Goal: Task Accomplishment & Management: Manage account settings

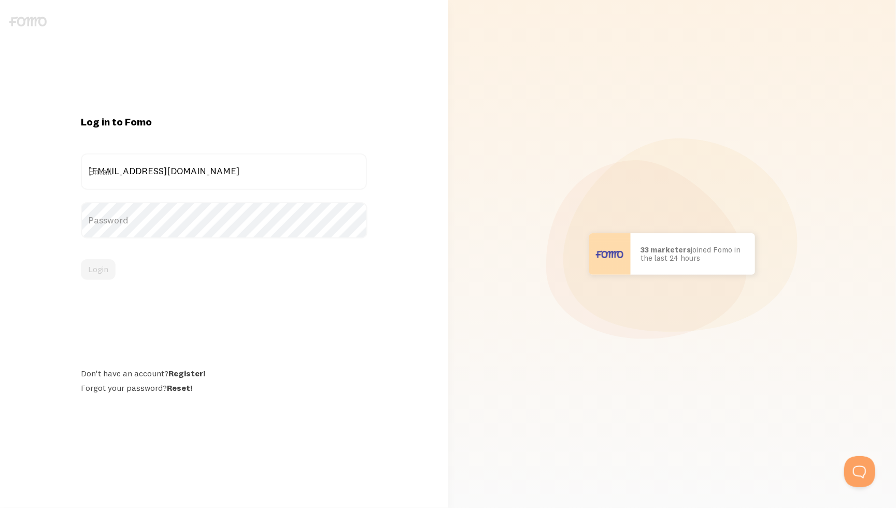
type input "[EMAIL_ADDRESS][DOMAIN_NAME]"
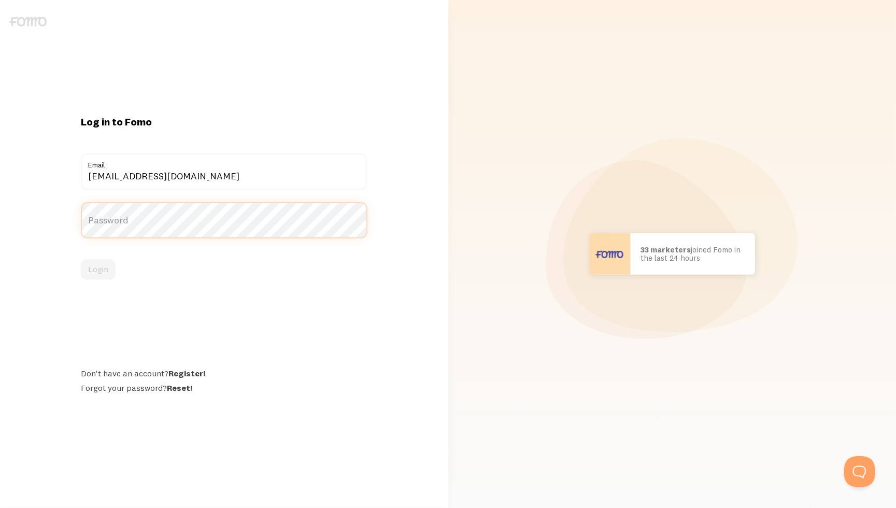
click at [98, 269] on button "Login" at bounding box center [98, 269] width 35 height 21
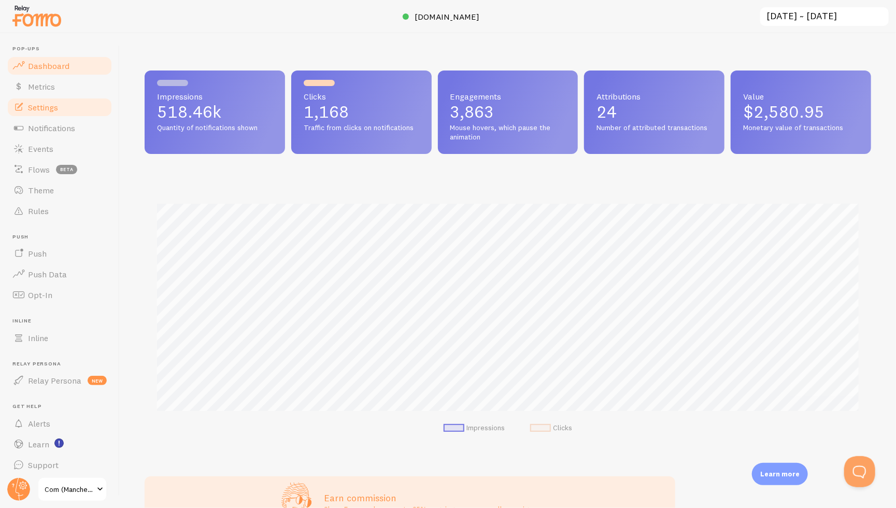
click at [94, 109] on link "Settings" at bounding box center [59, 107] width 107 height 21
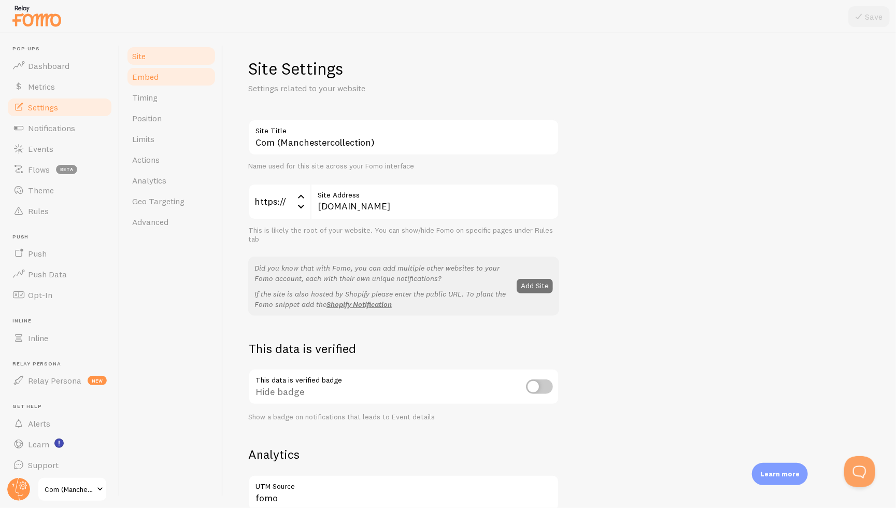
click at [186, 68] on link "Embed" at bounding box center [171, 76] width 91 height 21
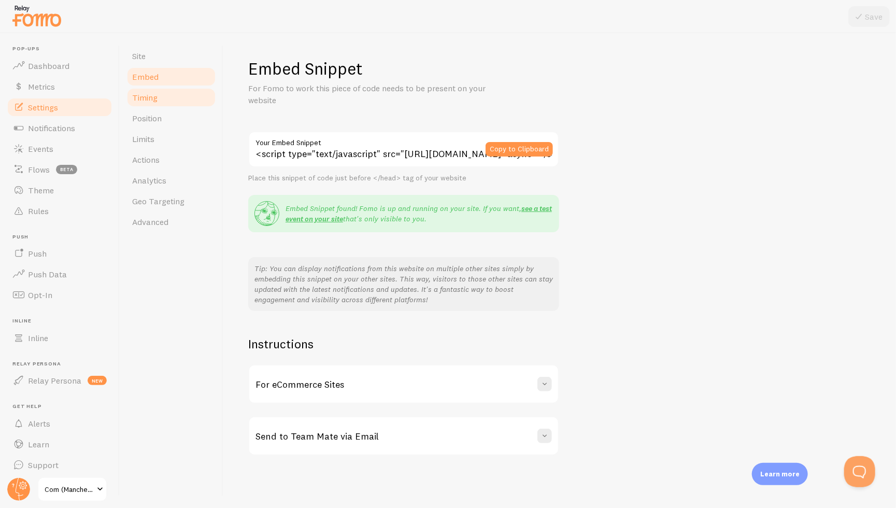
click at [178, 87] on link "Timing" at bounding box center [171, 97] width 91 height 21
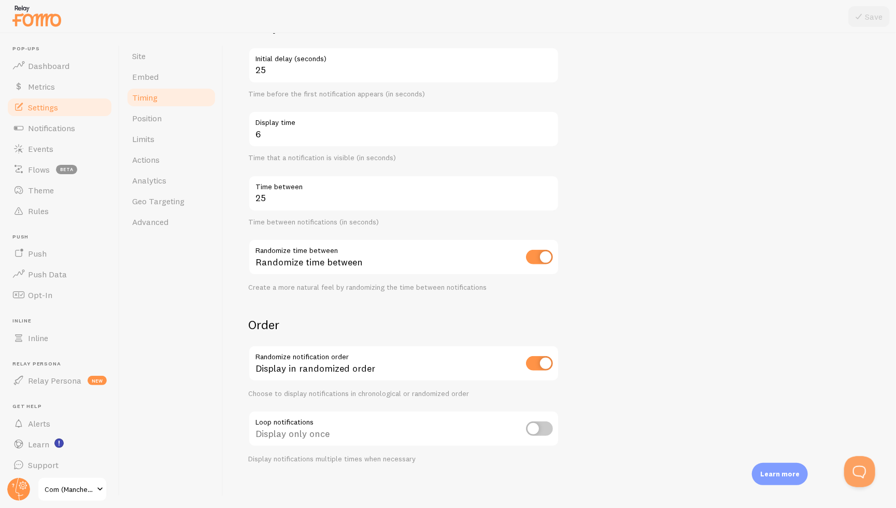
scroll to position [100, 0]
click at [42, 164] on span "Flows" at bounding box center [39, 169] width 22 height 10
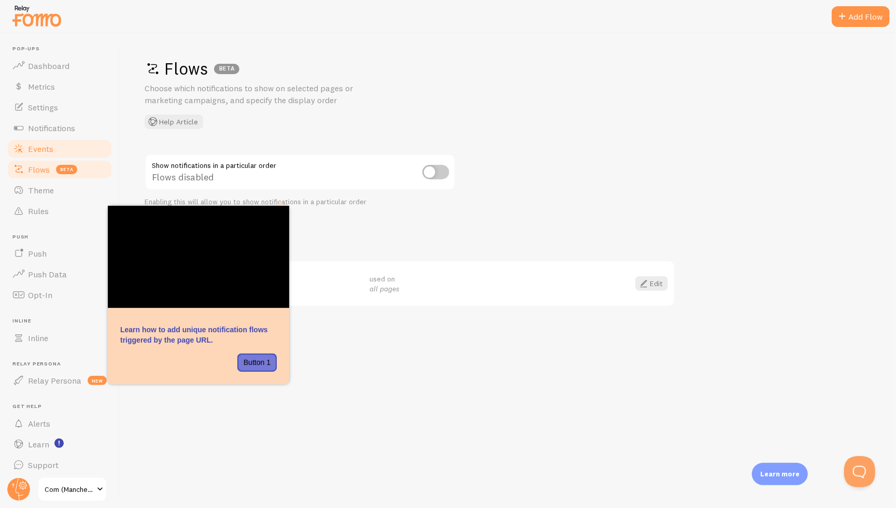
click at [56, 141] on link "Events" at bounding box center [59, 148] width 107 height 21
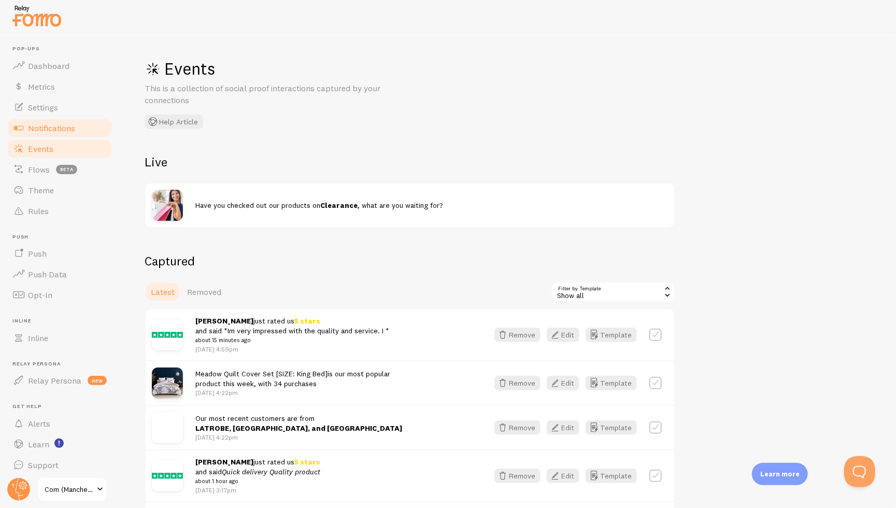
click at [61, 130] on span "Notifications" at bounding box center [51, 128] width 47 height 10
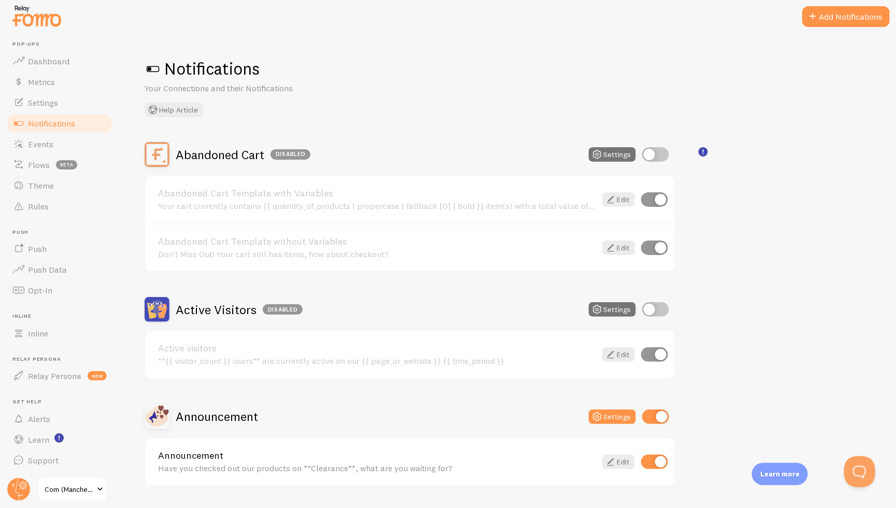
scroll to position [5, 0]
click at [44, 376] on span "Relay Persona" at bounding box center [54, 376] width 53 height 10
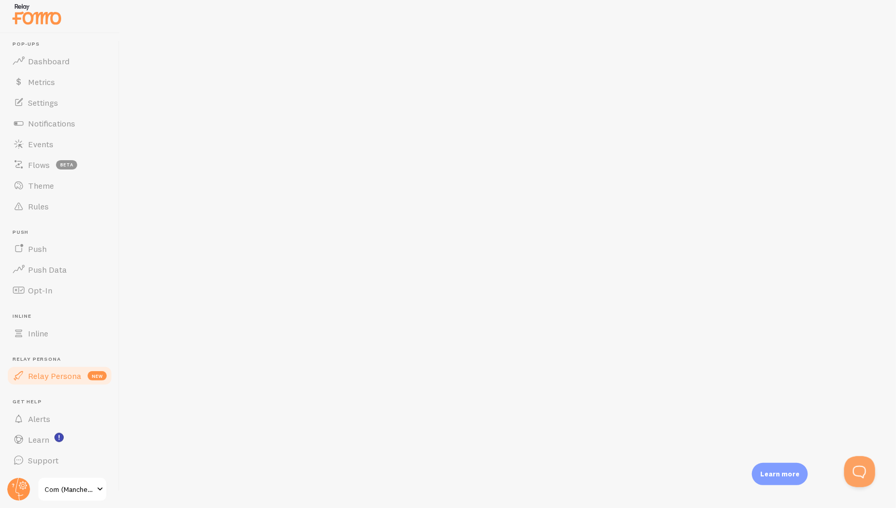
click at [38, 16] on img at bounding box center [37, 14] width 52 height 26
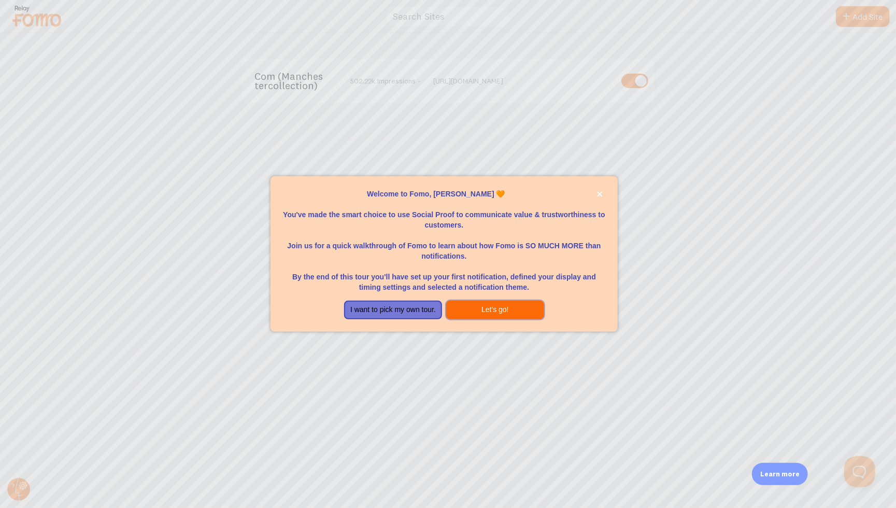
click at [476, 307] on button "Let's go!" at bounding box center [495, 310] width 98 height 19
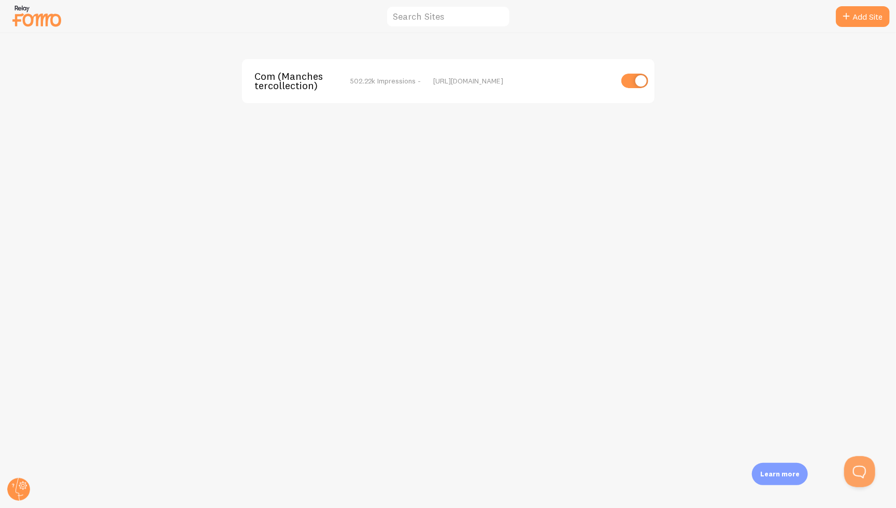
click at [29, 13] on img at bounding box center [37, 16] width 52 height 26
click at [300, 82] on span "Com (Manchestercollection)" at bounding box center [295, 81] width 83 height 19
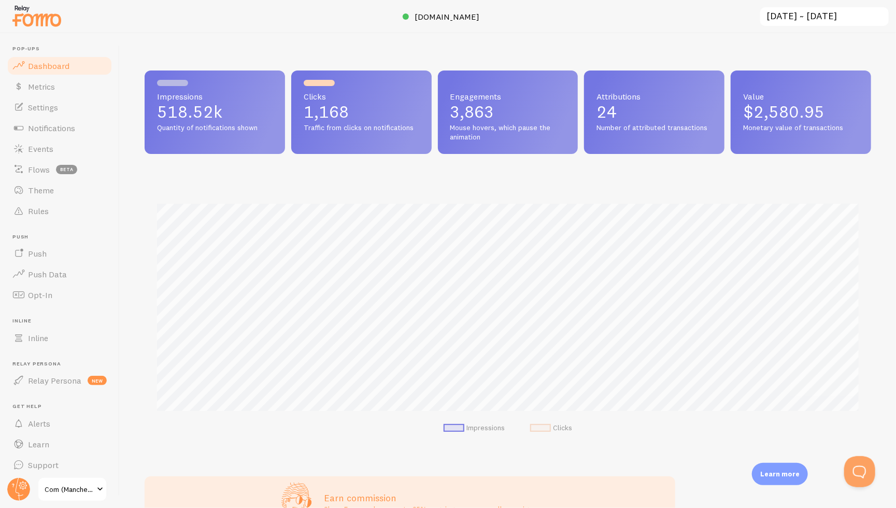
scroll to position [272, 727]
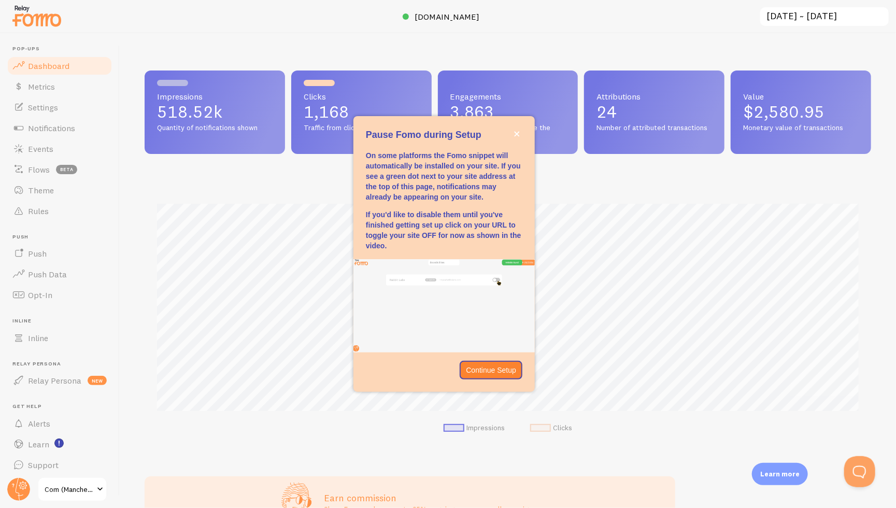
click at [267, 43] on div "Impressions 518.52k Quantity of notifications shown Clicks 1,168 Traffic from c…" at bounding box center [508, 270] width 776 height 475
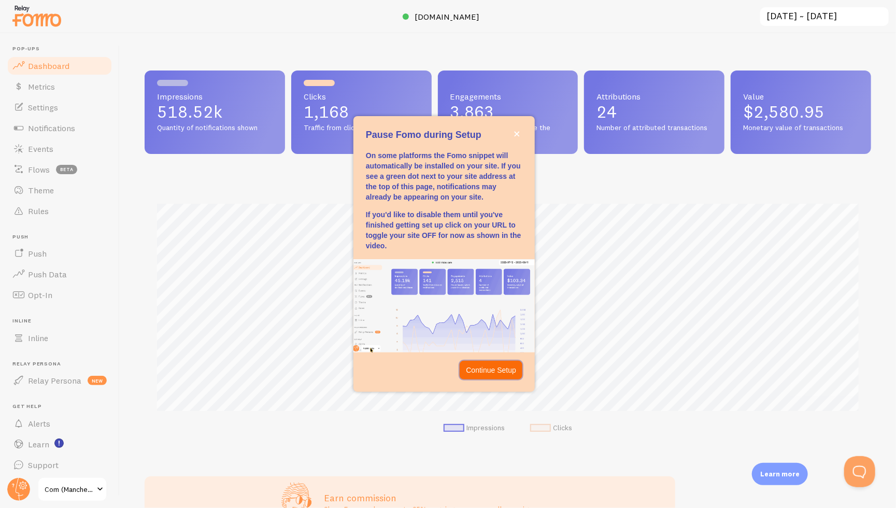
click at [503, 374] on button "Continue Setup" at bounding box center [491, 370] width 63 height 19
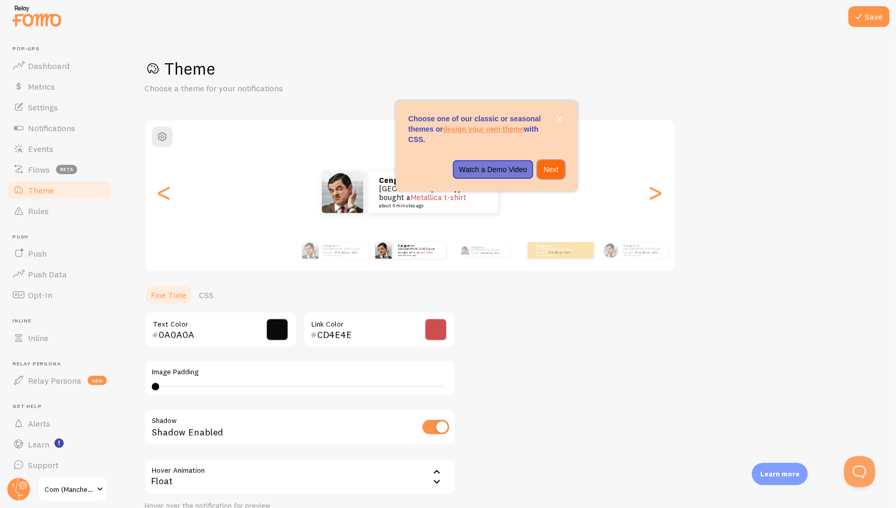
click at [552, 168] on p "Next" at bounding box center [551, 169] width 15 height 10
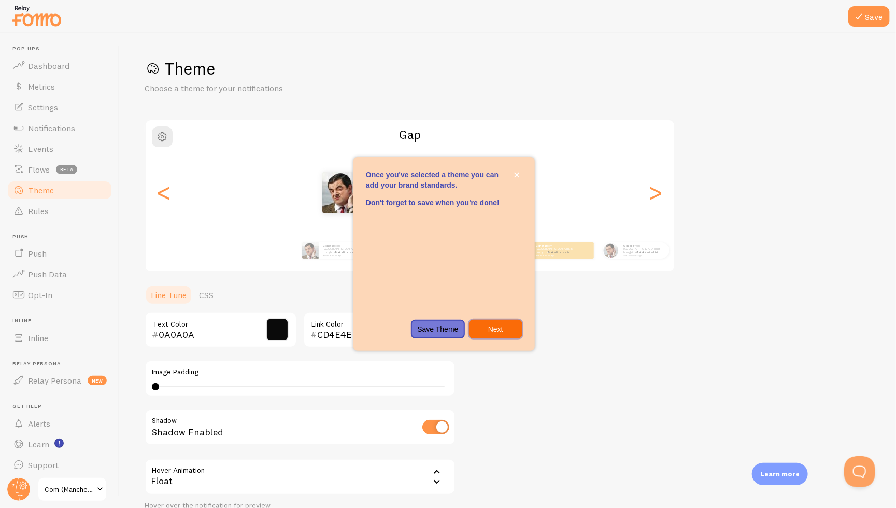
click at [507, 324] on p "Next" at bounding box center [495, 329] width 41 height 10
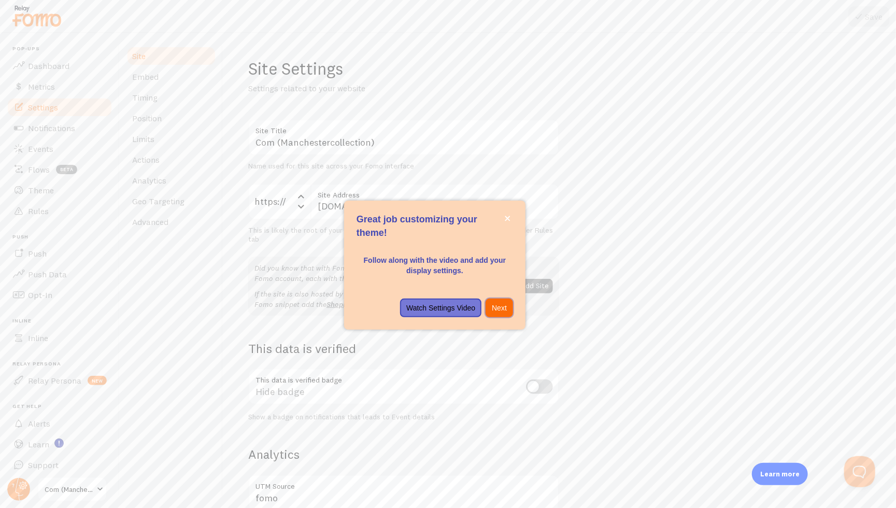
click at [496, 305] on p "Next" at bounding box center [499, 308] width 15 height 10
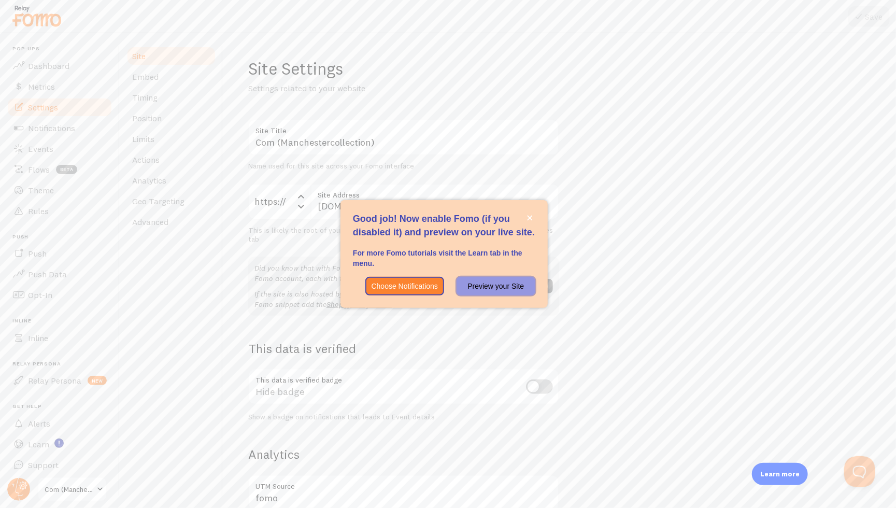
click at [485, 281] on p "Preview your Site" at bounding box center [496, 286] width 66 height 10
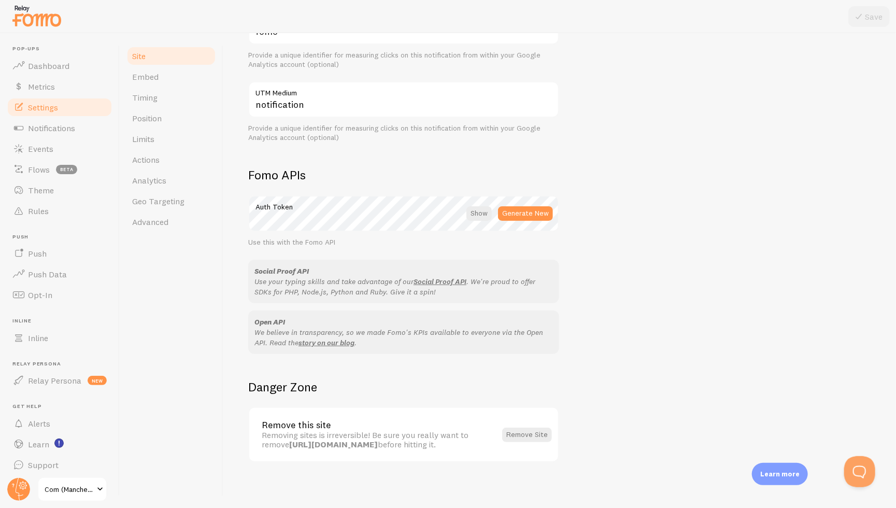
scroll to position [465, 0]
click at [168, 74] on link "Embed" at bounding box center [171, 76] width 91 height 21
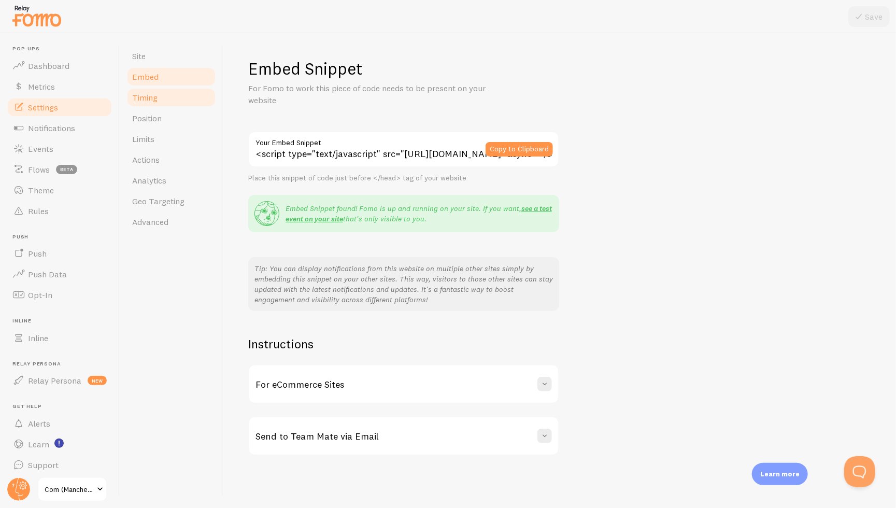
click at [167, 93] on link "Timing" at bounding box center [171, 97] width 91 height 21
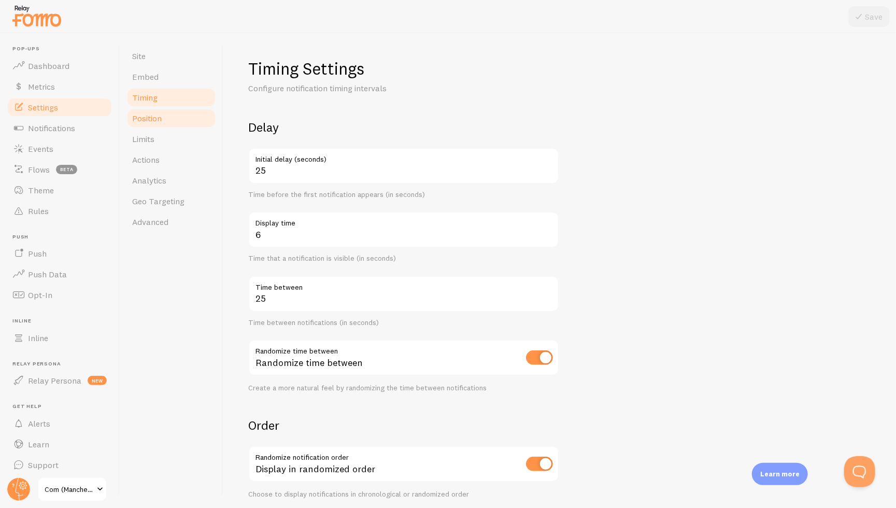
click at [161, 115] on span "Position" at bounding box center [147, 118] width 30 height 10
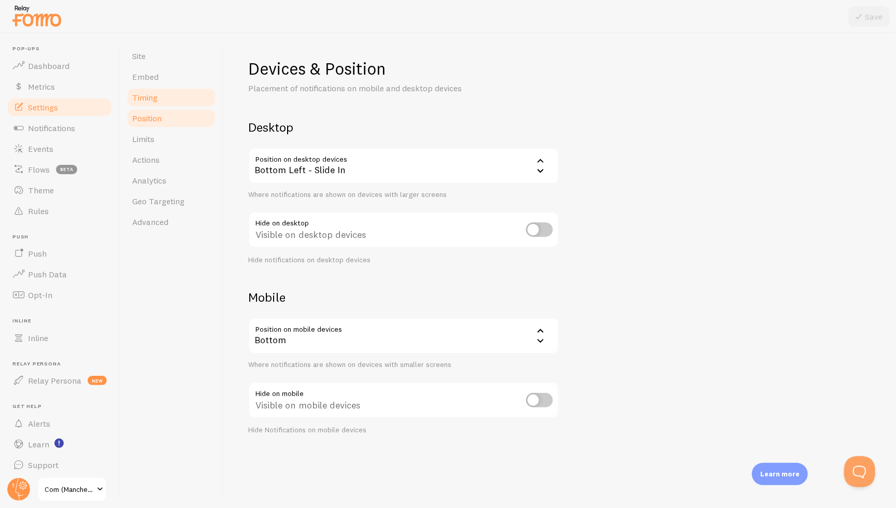
click at [158, 98] on link "Timing" at bounding box center [171, 97] width 91 height 21
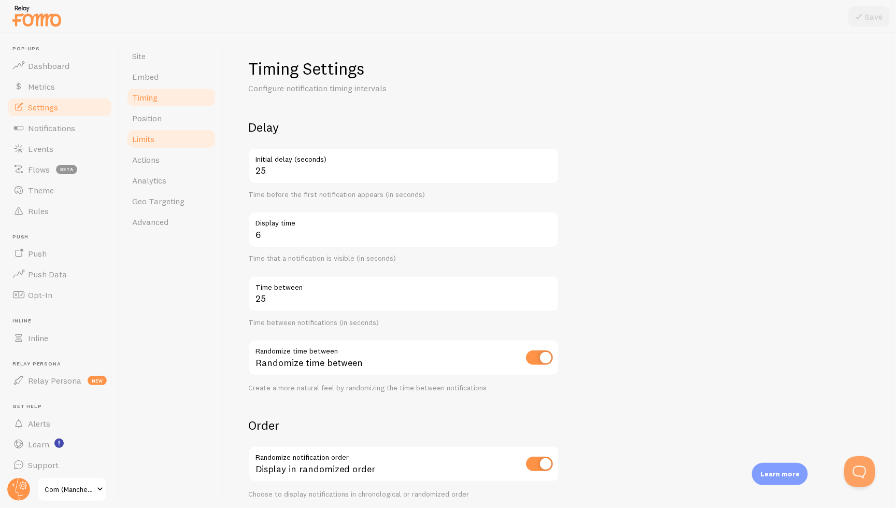
click at [162, 146] on link "Limits" at bounding box center [171, 139] width 91 height 21
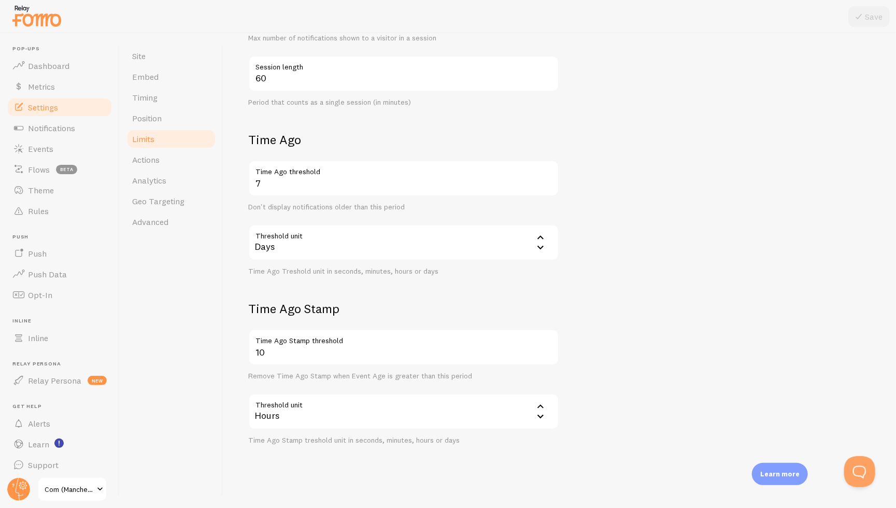
scroll to position [284, 0]
click at [155, 158] on span "Actions" at bounding box center [145, 159] width 27 height 10
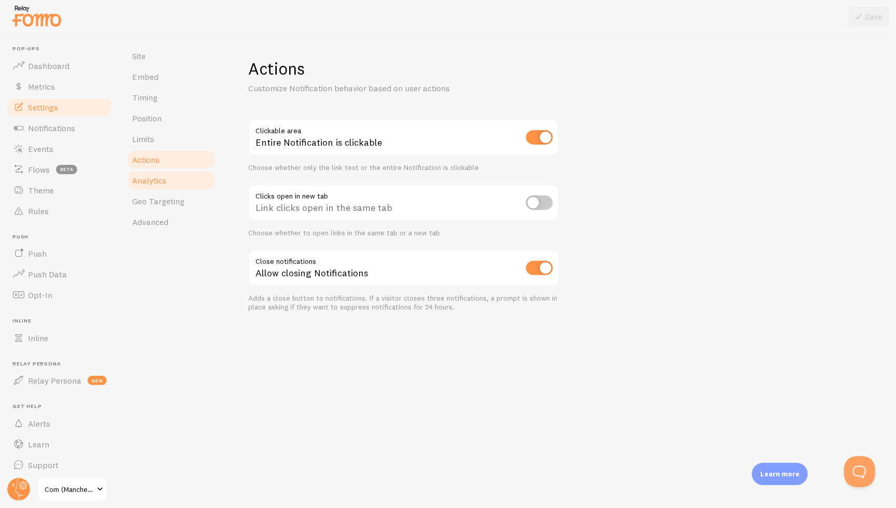
click at [156, 177] on span "Analytics" at bounding box center [149, 180] width 34 height 10
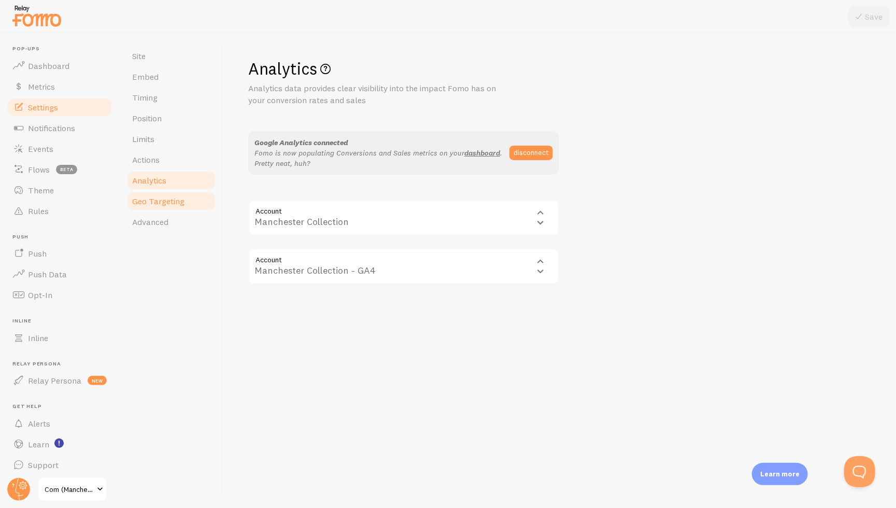
click at [170, 202] on span "Geo Targeting" at bounding box center [158, 201] width 52 height 10
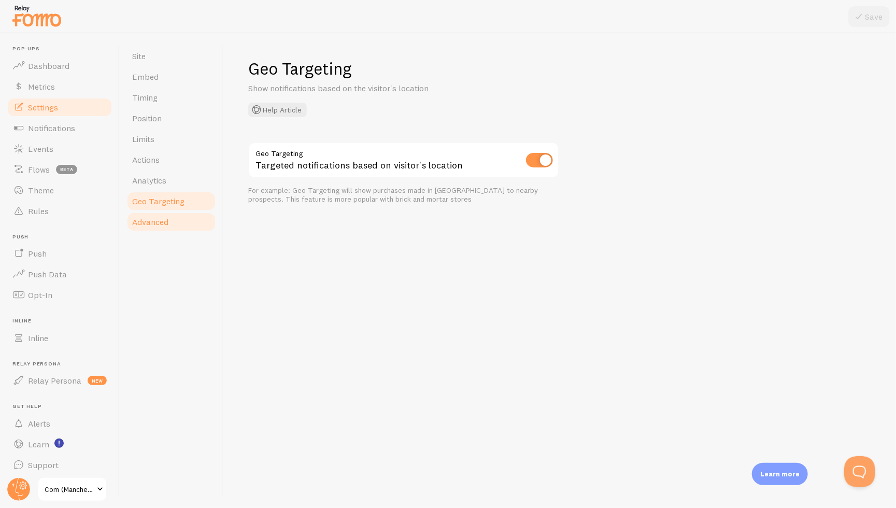
click at [154, 230] on link "Advanced" at bounding box center [171, 221] width 91 height 21
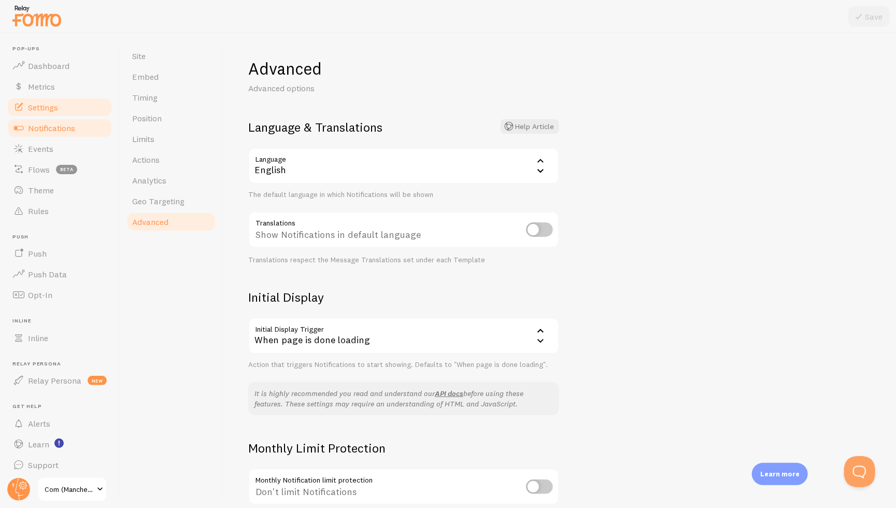
click at [66, 136] on link "Notifications" at bounding box center [59, 128] width 107 height 21
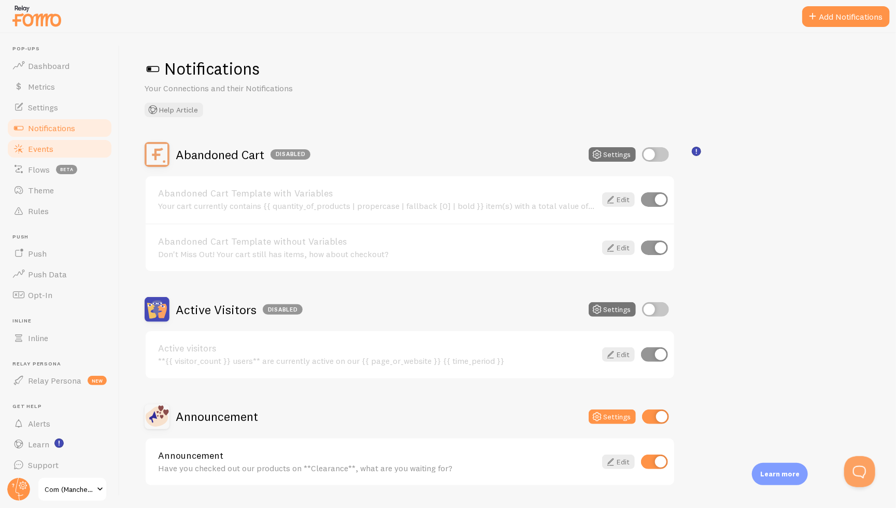
click at [66, 145] on link "Events" at bounding box center [59, 148] width 107 height 21
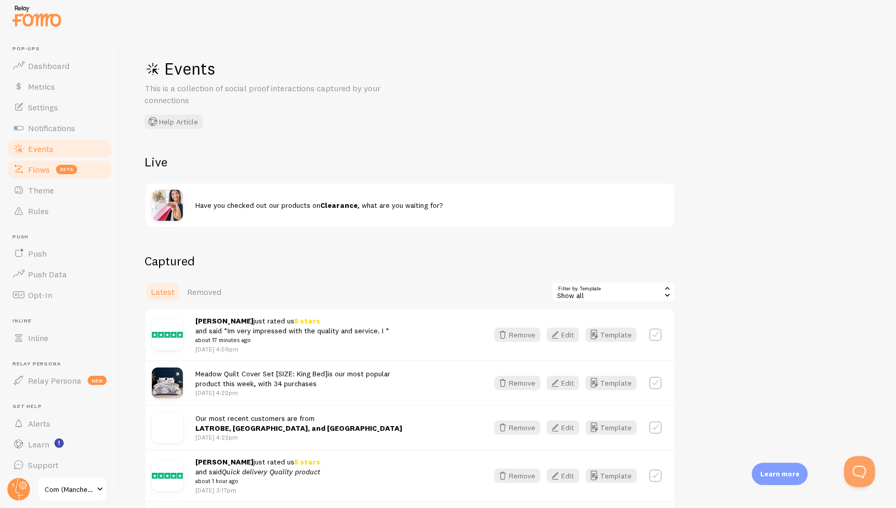
click at [48, 172] on span "Flows" at bounding box center [39, 169] width 22 height 10
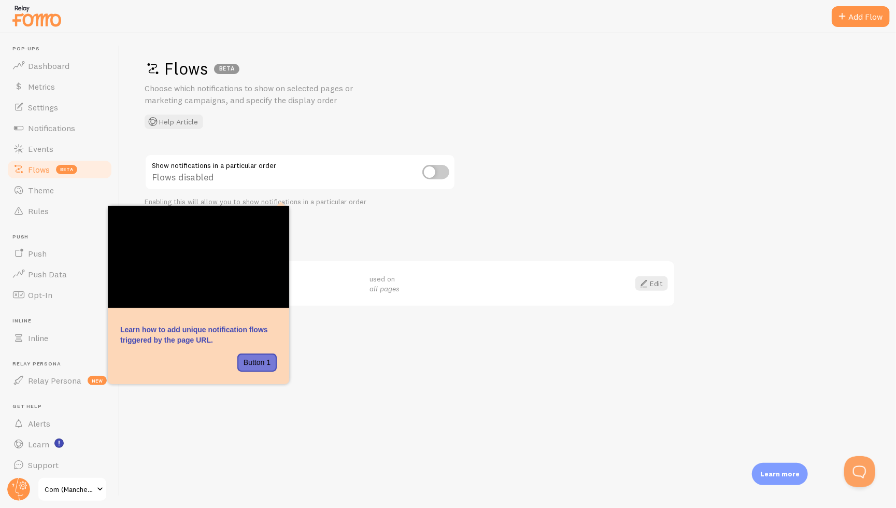
click at [375, 244] on h2 "Your Flows" at bounding box center [410, 240] width 531 height 16
click at [255, 358] on button "Button 1" at bounding box center [256, 362] width 39 height 19
click at [301, 365] on div "Flows BETA Choose which notifications to show on selected pages or marketing ca…" at bounding box center [508, 270] width 776 height 475
click at [53, 187] on span "Theme" at bounding box center [41, 190] width 26 height 10
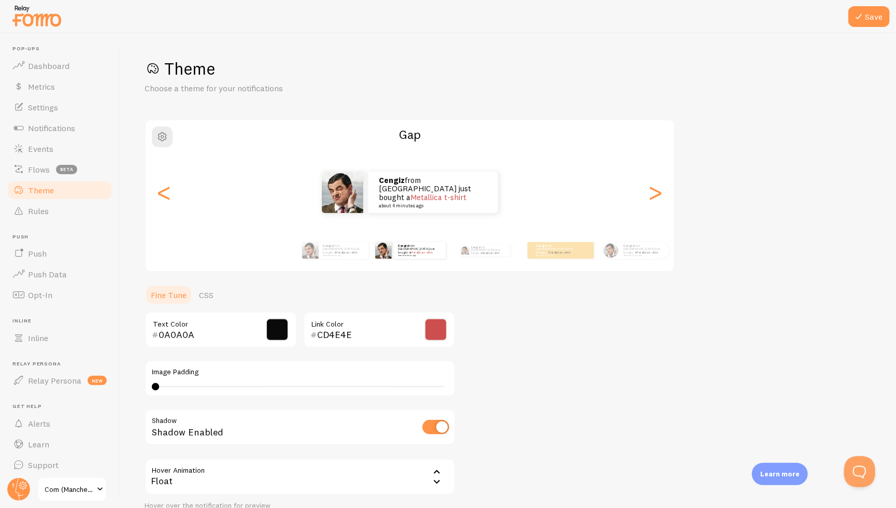
click at [53, 187] on span "Theme" at bounding box center [41, 190] width 26 height 10
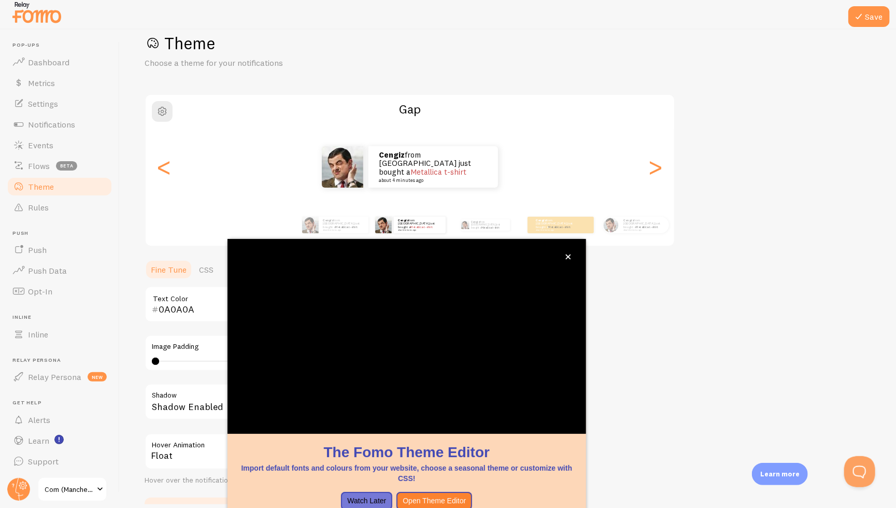
scroll to position [2, 0]
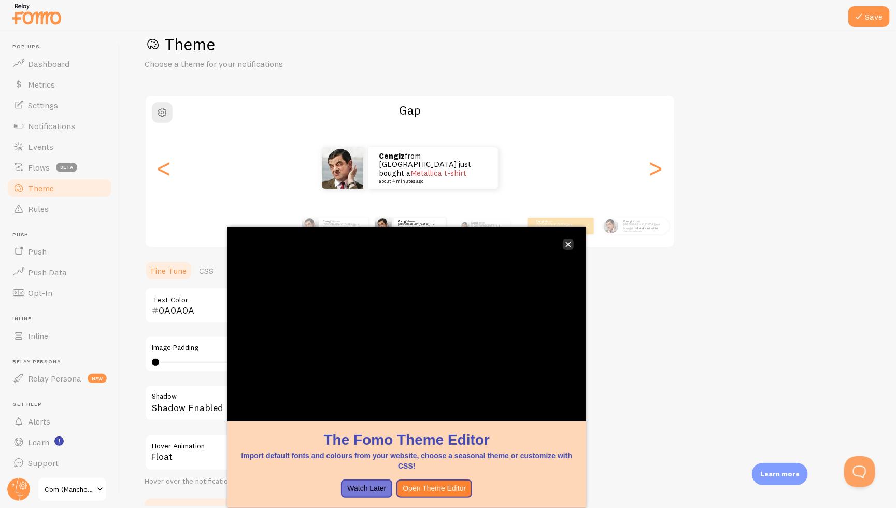
click at [569, 245] on icon "close," at bounding box center [567, 244] width 5 height 5
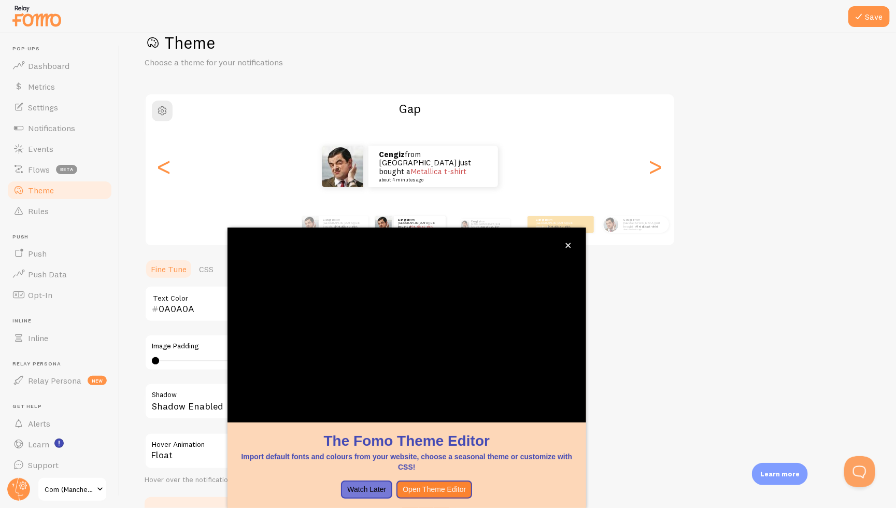
scroll to position [22, 0]
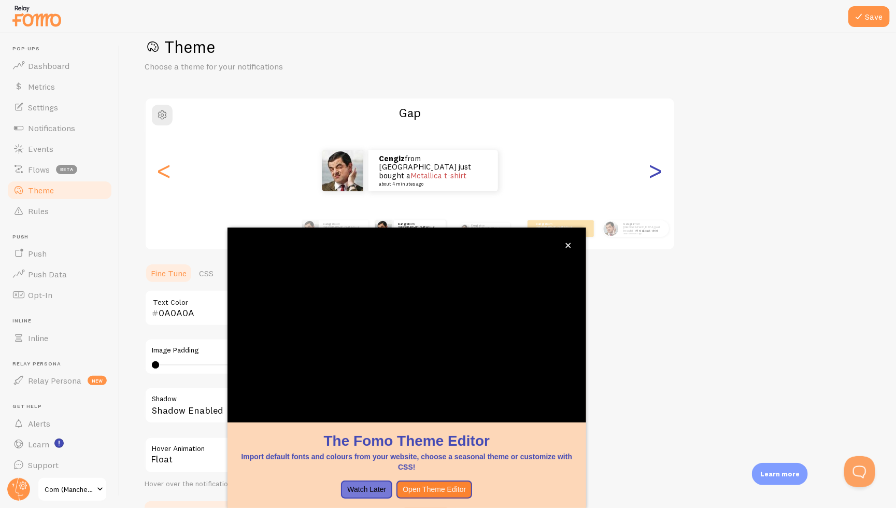
click at [658, 161] on div ">" at bounding box center [655, 170] width 12 height 75
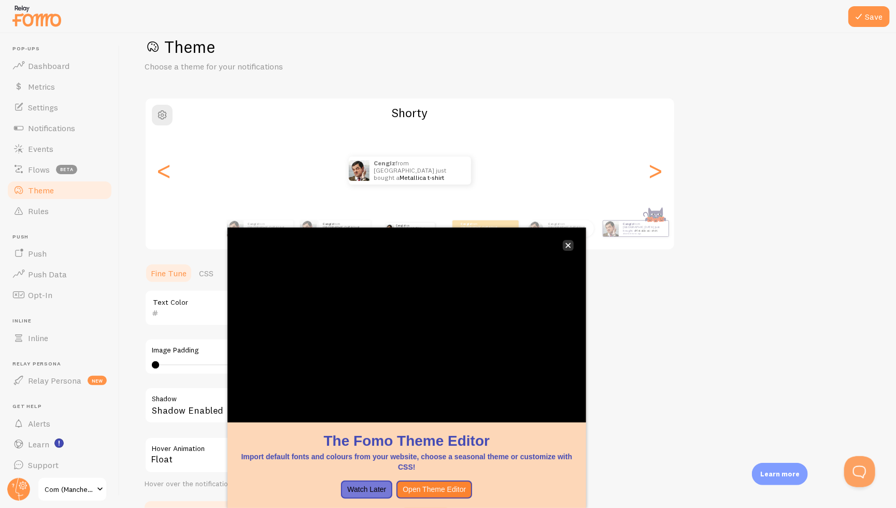
click at [570, 243] on icon "close," at bounding box center [568, 246] width 6 height 6
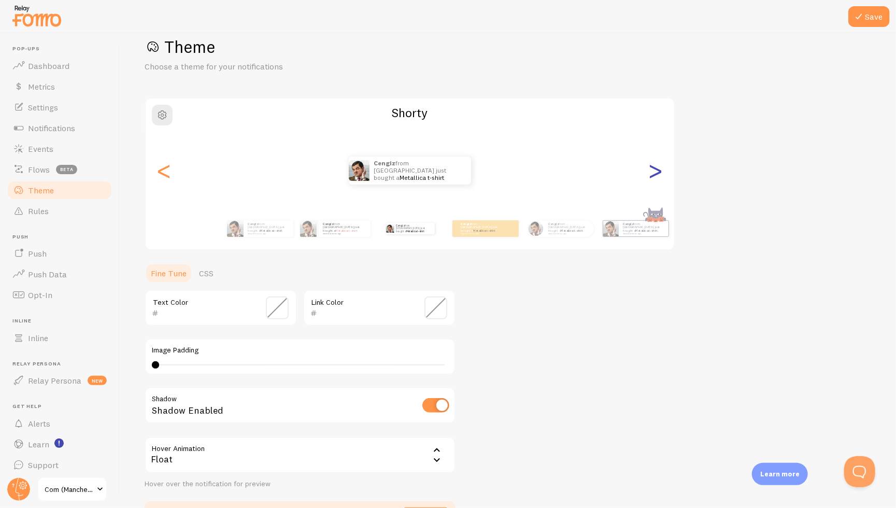
click at [655, 168] on div ">" at bounding box center [655, 170] width 12 height 75
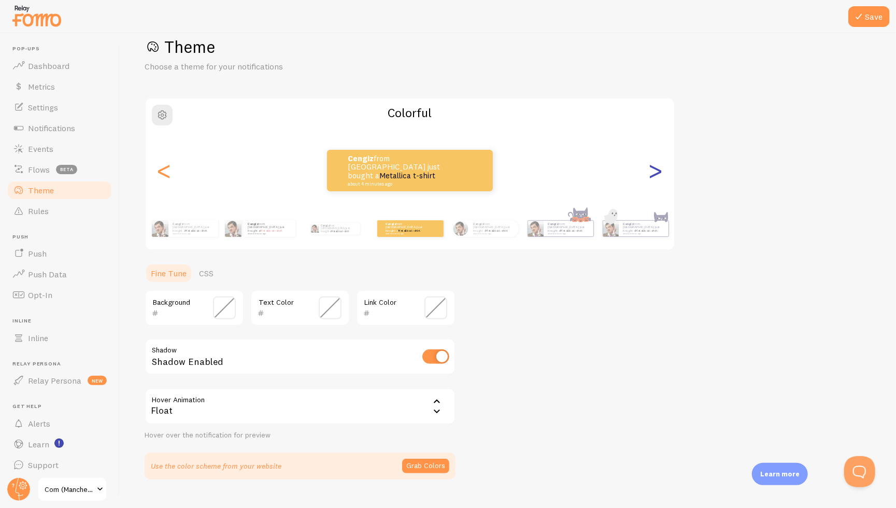
click at [655, 165] on div ">" at bounding box center [655, 170] width 12 height 75
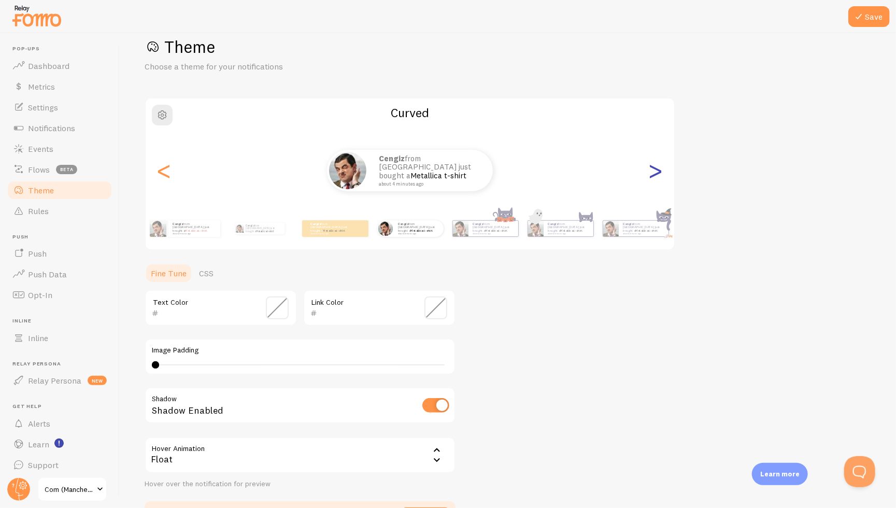
click at [655, 165] on div ">" at bounding box center [655, 170] width 12 height 75
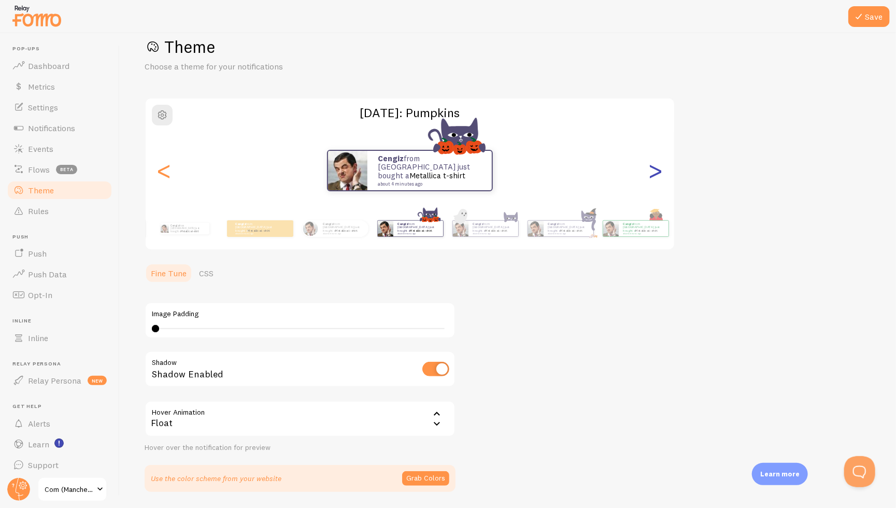
type input "0"
click at [165, 177] on div "<" at bounding box center [164, 170] width 12 height 75
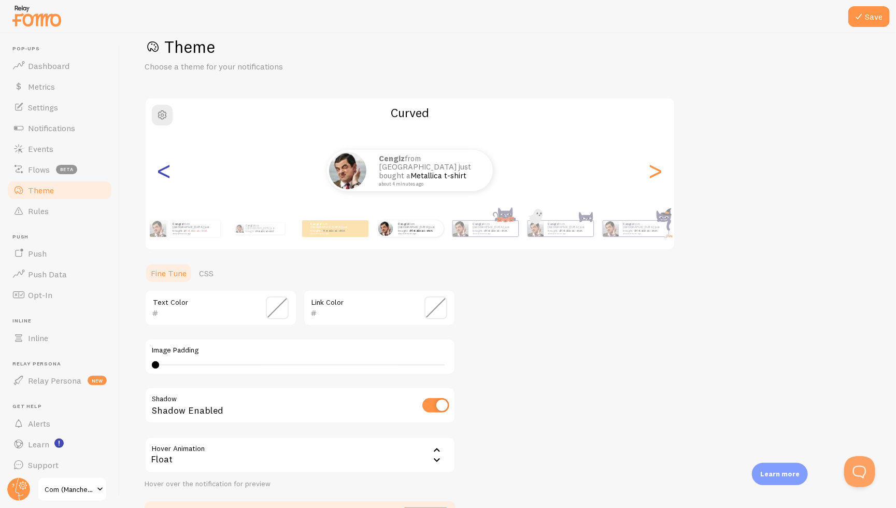
click at [165, 177] on div "<" at bounding box center [164, 170] width 12 height 75
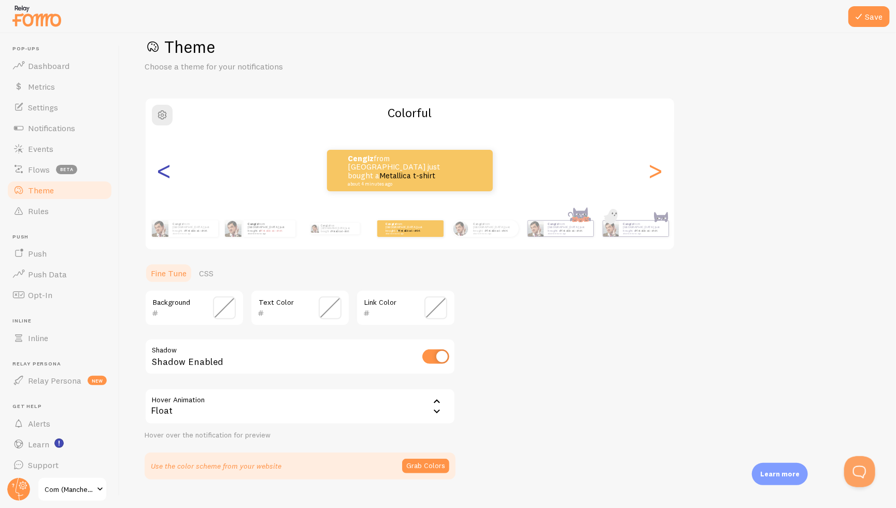
click at [165, 177] on div "<" at bounding box center [164, 170] width 12 height 75
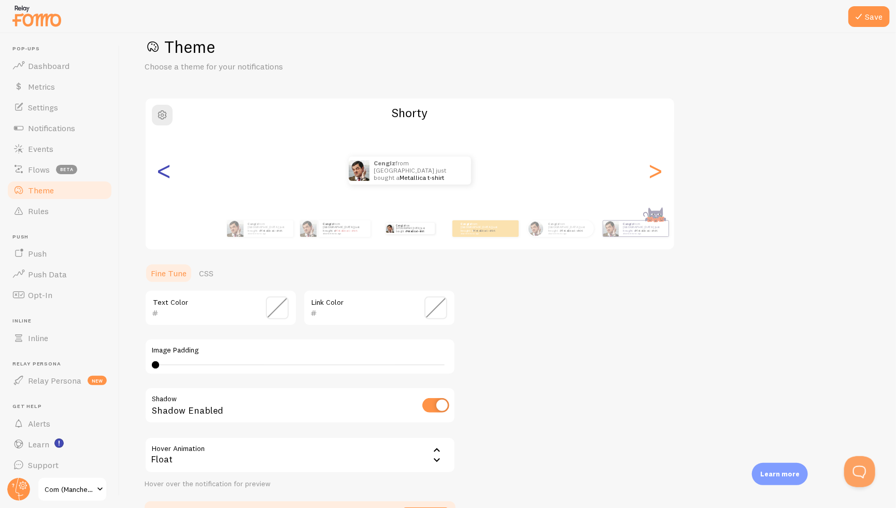
click at [165, 177] on div "<" at bounding box center [164, 170] width 12 height 75
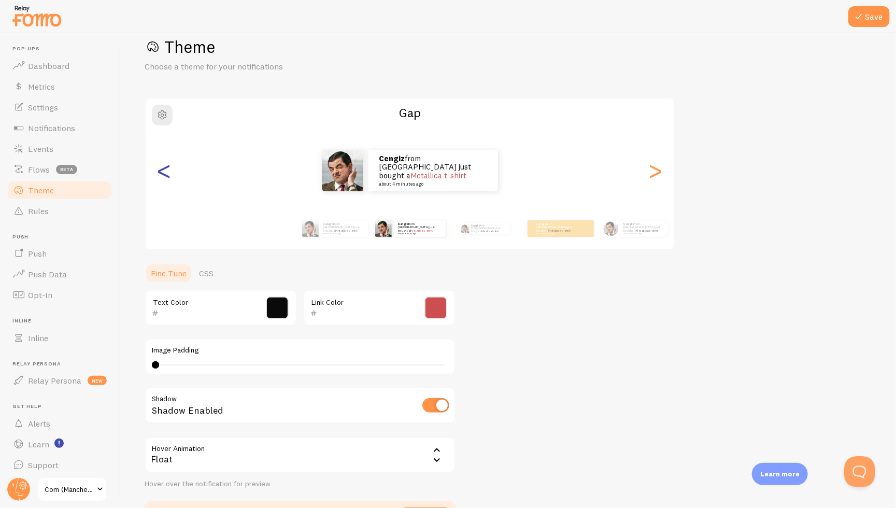
type input "0A0A0A"
type input "CD4E4E"
click at [165, 177] on div "<" at bounding box center [164, 170] width 12 height 75
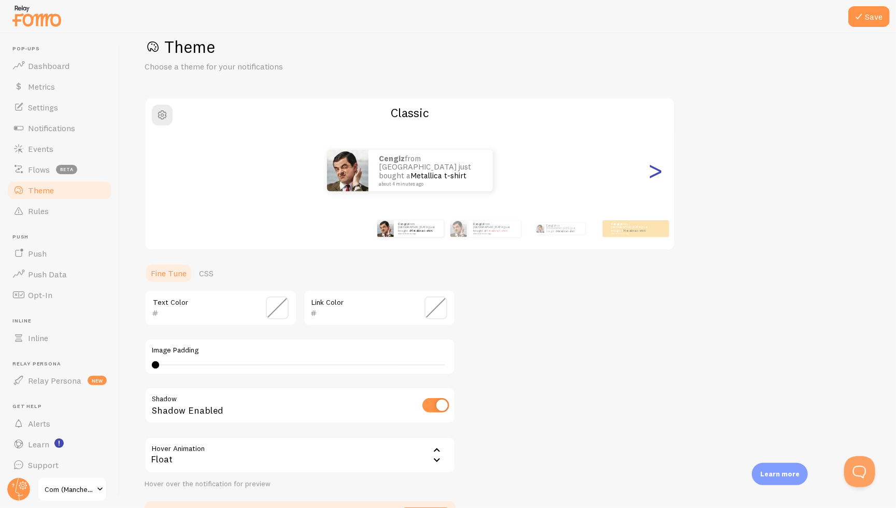
click at [654, 171] on div ">" at bounding box center [655, 170] width 12 height 75
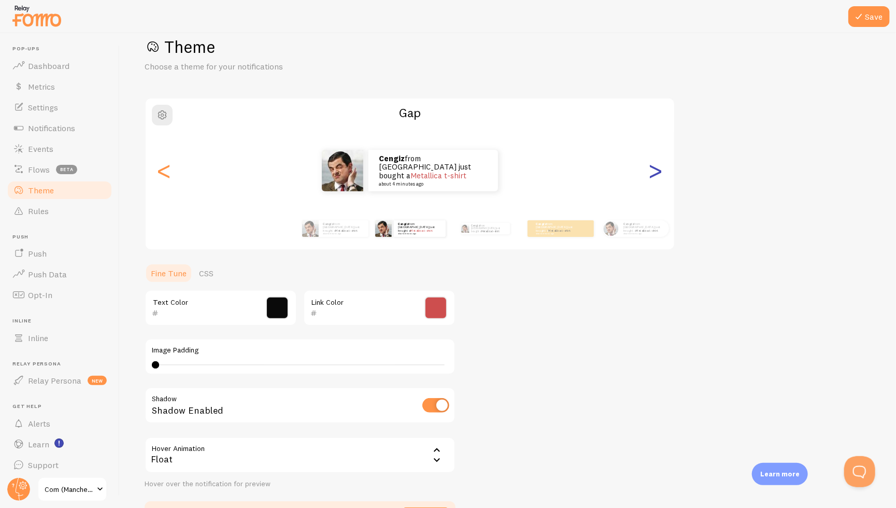
type input "0A0A0A"
type input "CD4E4E"
click at [654, 171] on div ">" at bounding box center [655, 170] width 12 height 75
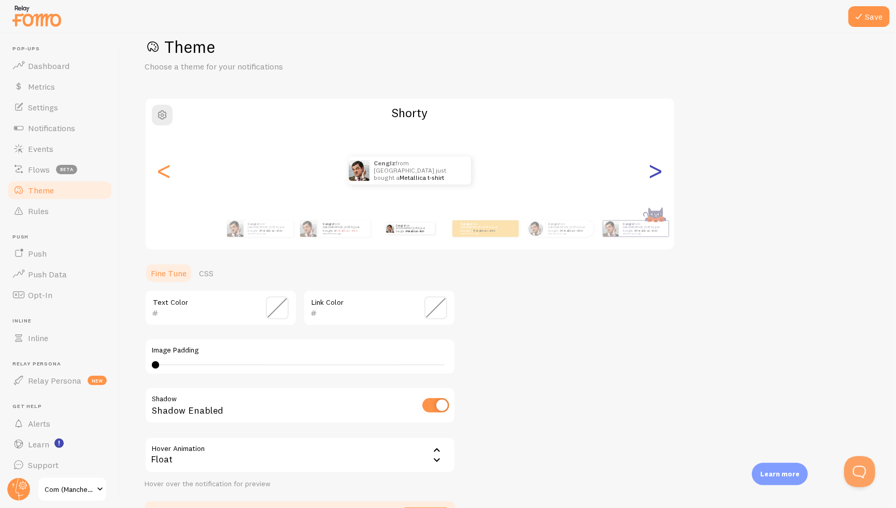
click at [654, 171] on div ">" at bounding box center [655, 170] width 12 height 75
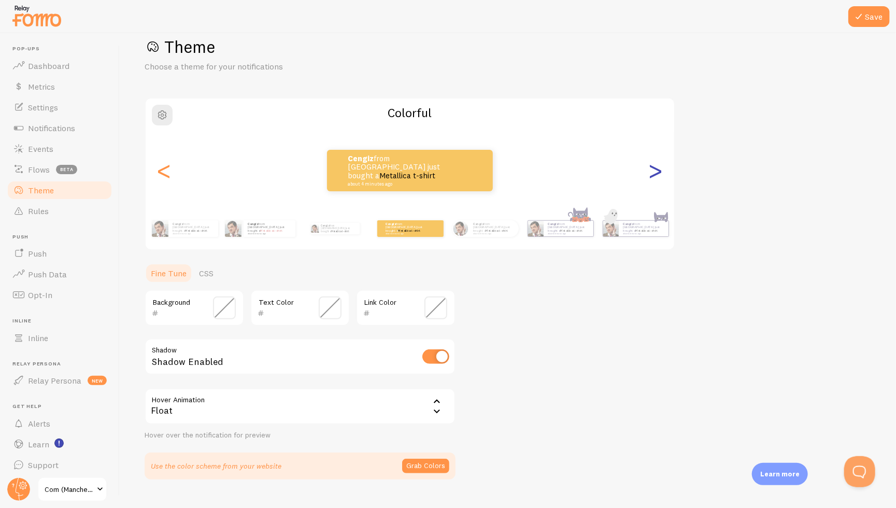
click at [654, 171] on div ">" at bounding box center [655, 170] width 12 height 75
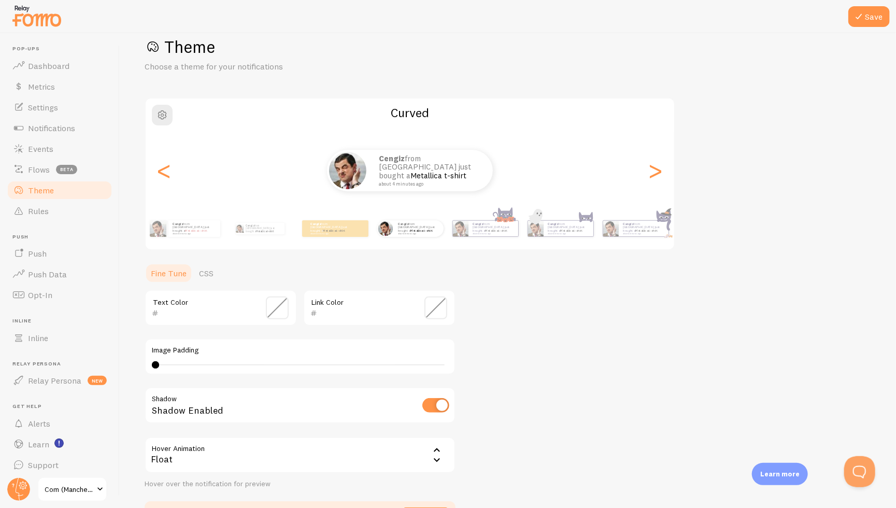
click at [51, 188] on span "Theme" at bounding box center [41, 190] width 26 height 10
click at [165, 112] on span "button" at bounding box center [162, 115] width 12 height 12
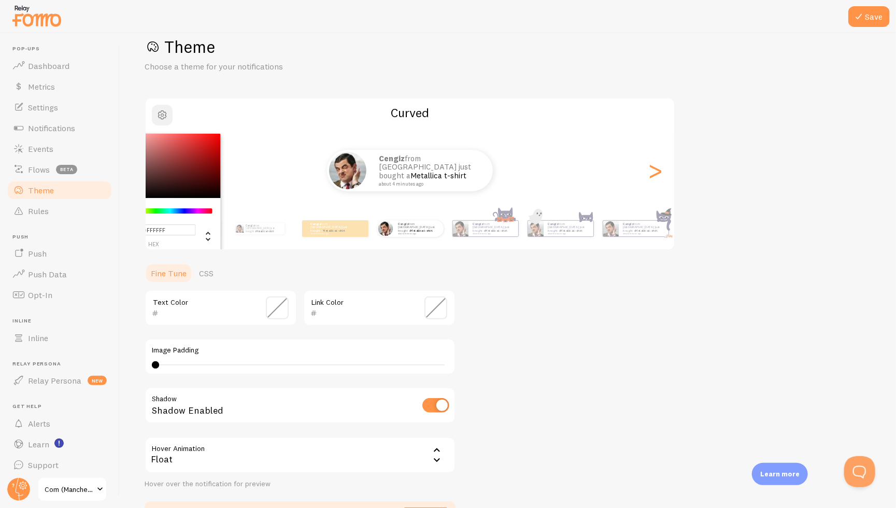
click at [165, 111] on span "button" at bounding box center [162, 115] width 12 height 12
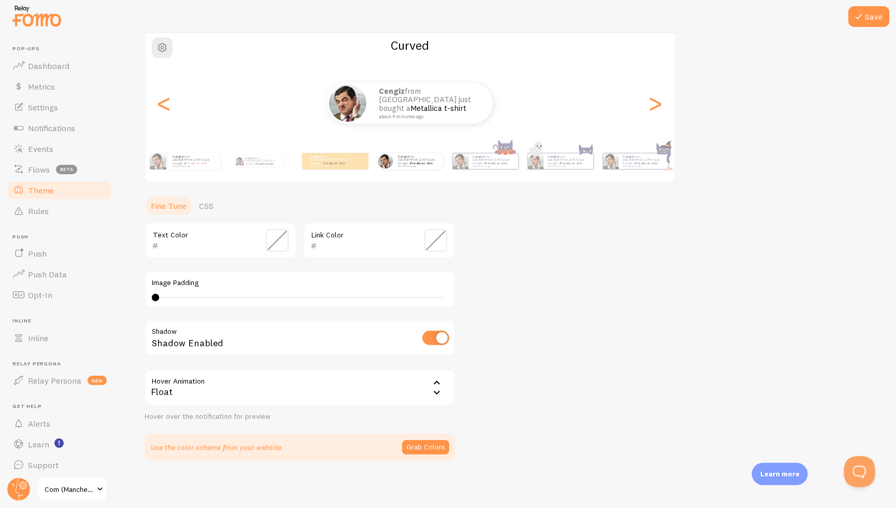
scroll to position [89, 0]
click at [50, 165] on link "Flows beta" at bounding box center [59, 169] width 107 height 21
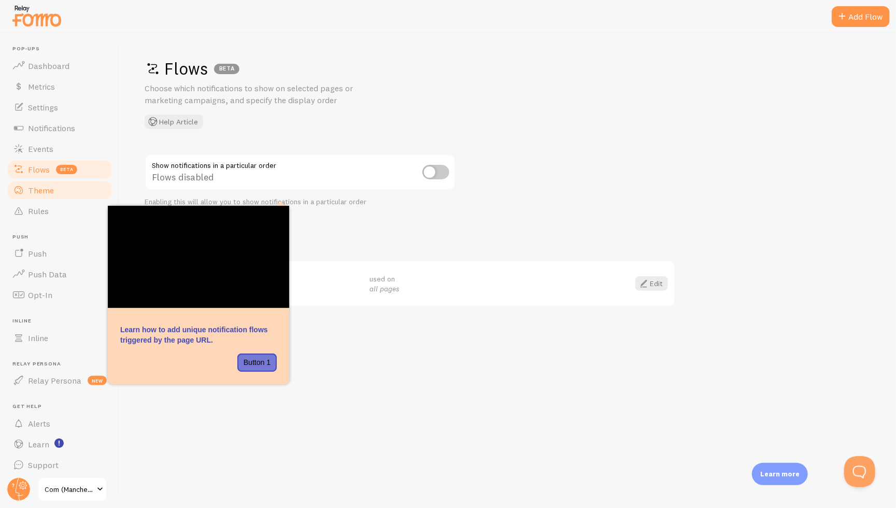
click at [40, 188] on span "Theme" at bounding box center [41, 190] width 26 height 10
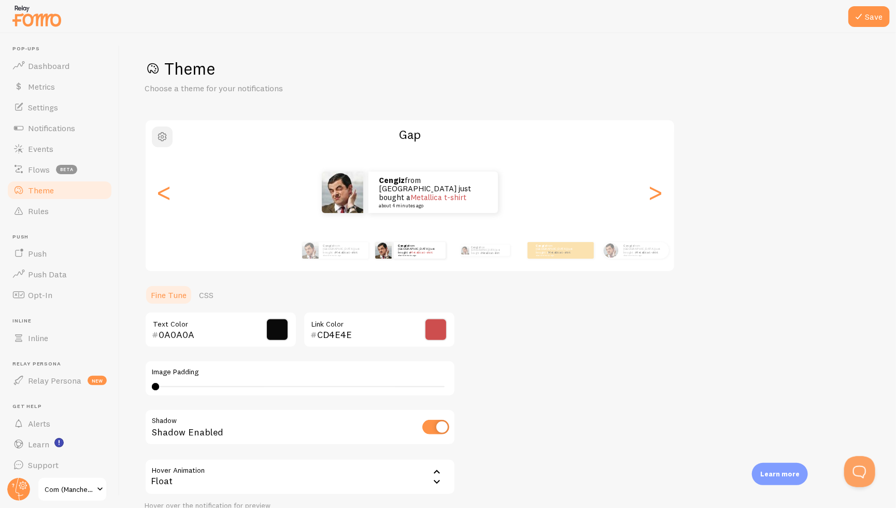
click at [162, 134] on span "button" at bounding box center [162, 137] width 12 height 12
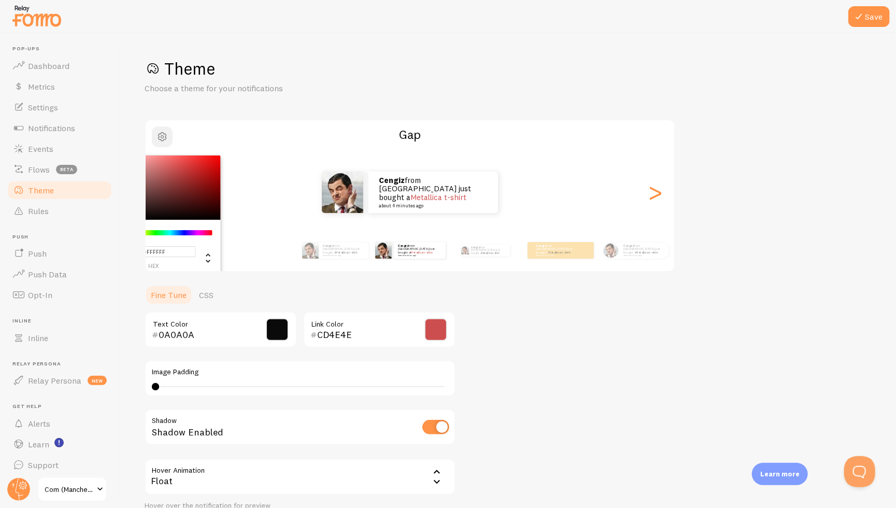
click at [162, 134] on span "button" at bounding box center [162, 137] width 12 height 12
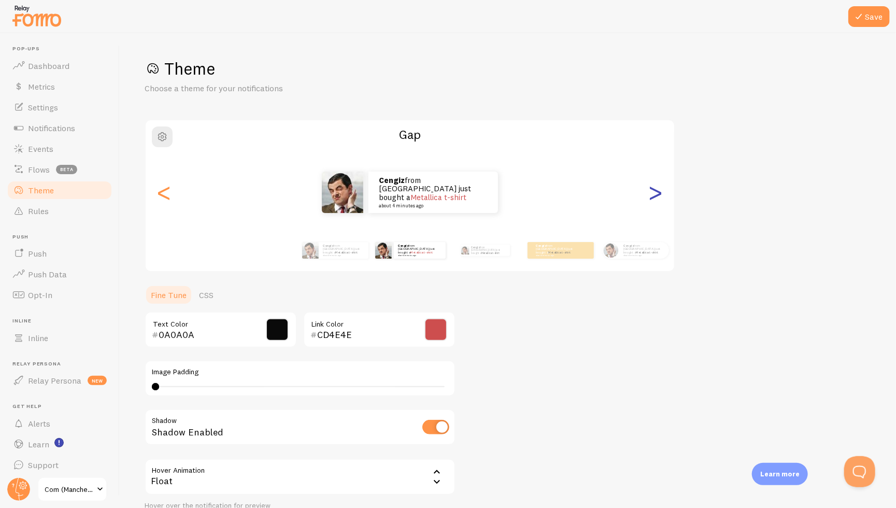
click at [658, 194] on div ">" at bounding box center [655, 192] width 12 height 75
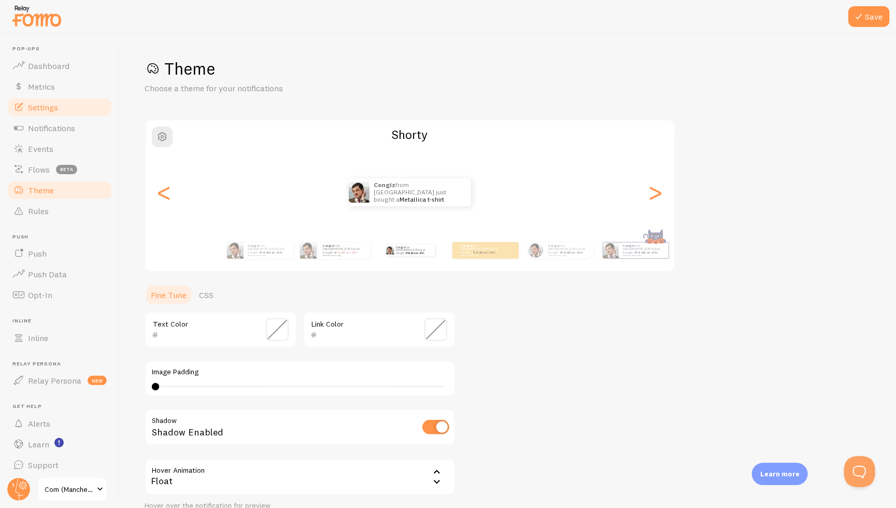
click at [46, 103] on span "Settings" at bounding box center [43, 107] width 30 height 10
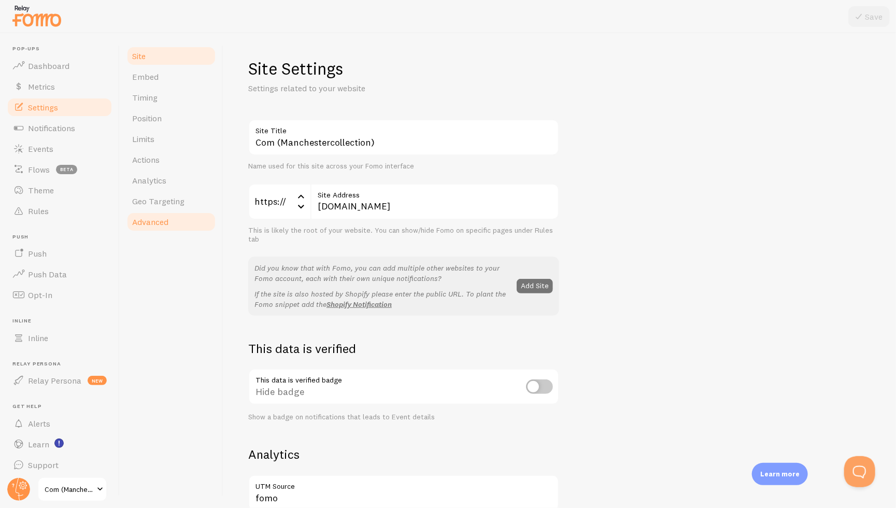
click at [158, 232] on link "Advanced" at bounding box center [171, 221] width 91 height 21
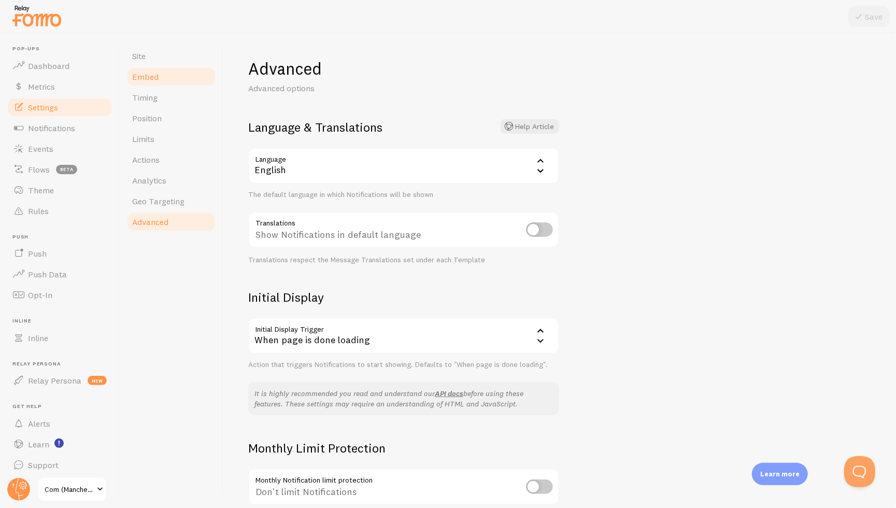
click at [140, 66] on link "Embed" at bounding box center [171, 76] width 91 height 21
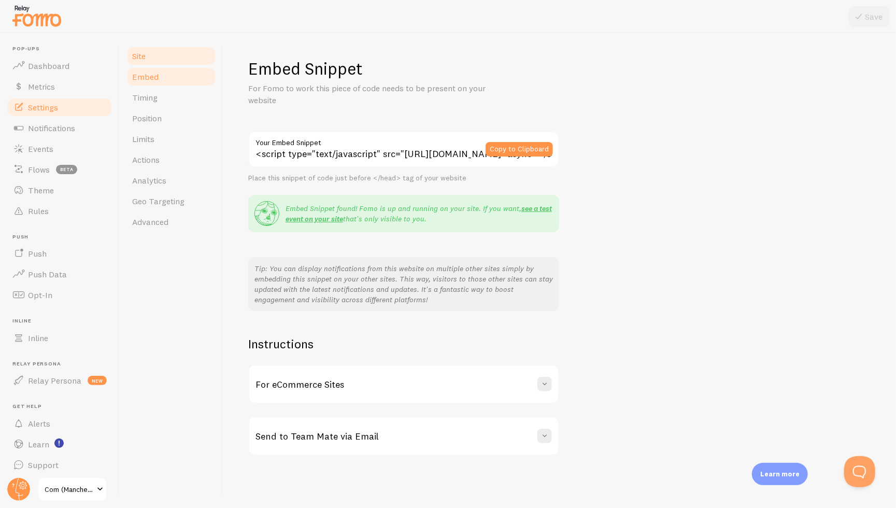
click at [140, 56] on span "Site" at bounding box center [138, 56] width 13 height 10
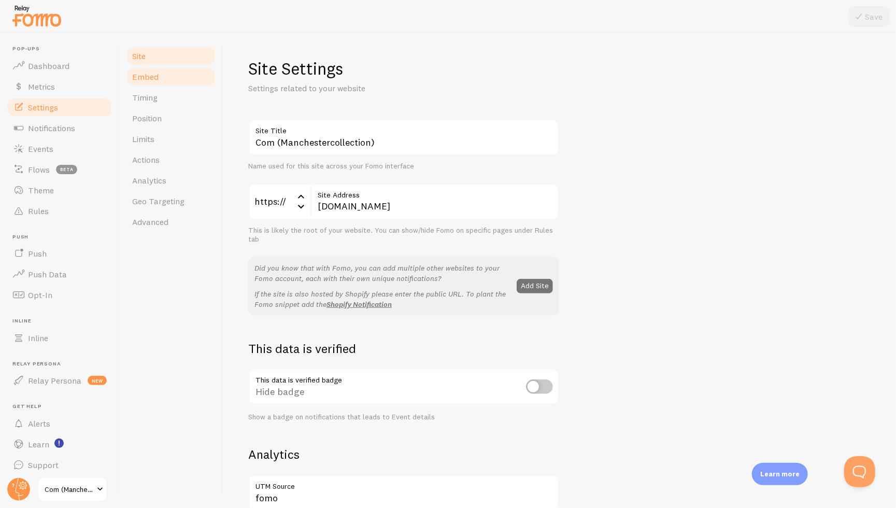
click at [138, 74] on span "Embed" at bounding box center [145, 77] width 26 height 10
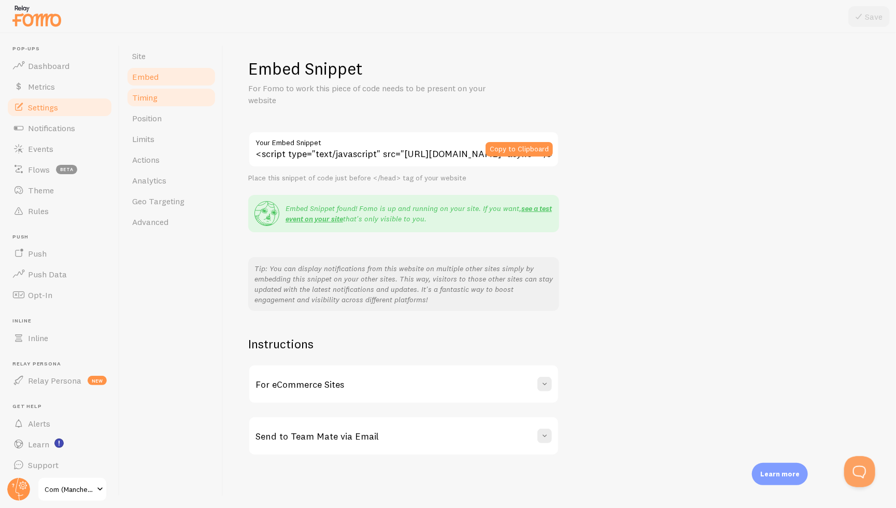
click at [143, 96] on span "Timing" at bounding box center [144, 97] width 25 height 10
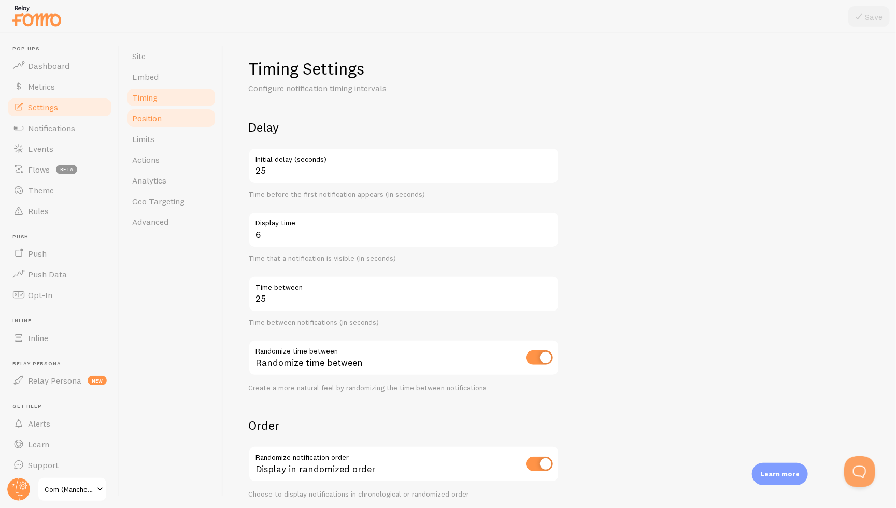
click at [144, 118] on span "Position" at bounding box center [147, 118] width 30 height 10
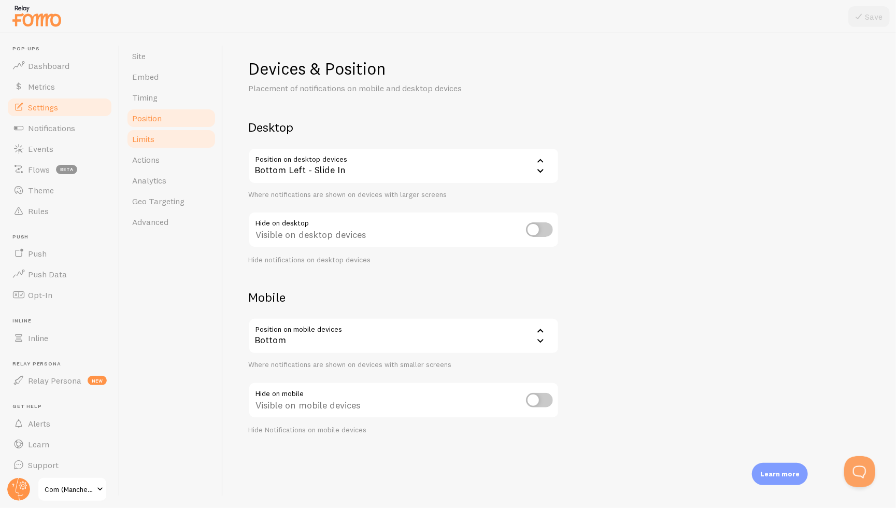
click at [150, 134] on span "Limits" at bounding box center [143, 139] width 22 height 10
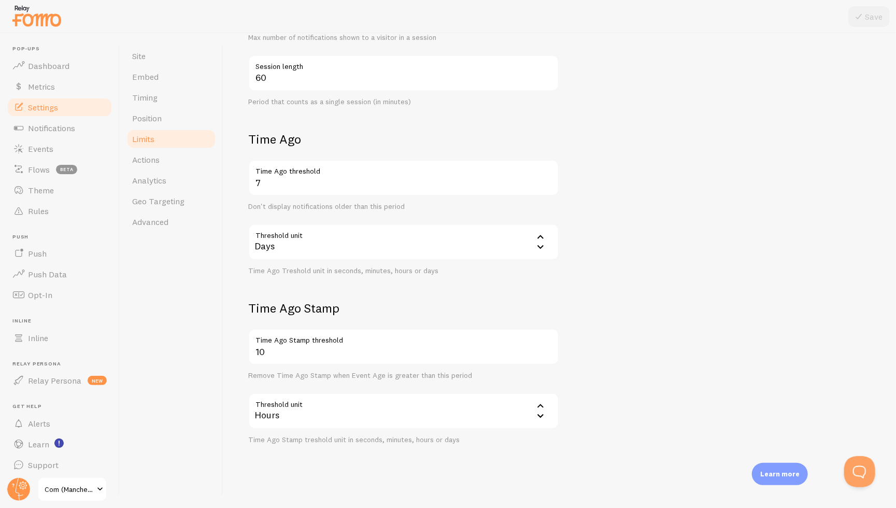
scroll to position [286, 0]
click at [161, 156] on link "Actions" at bounding box center [171, 159] width 91 height 21
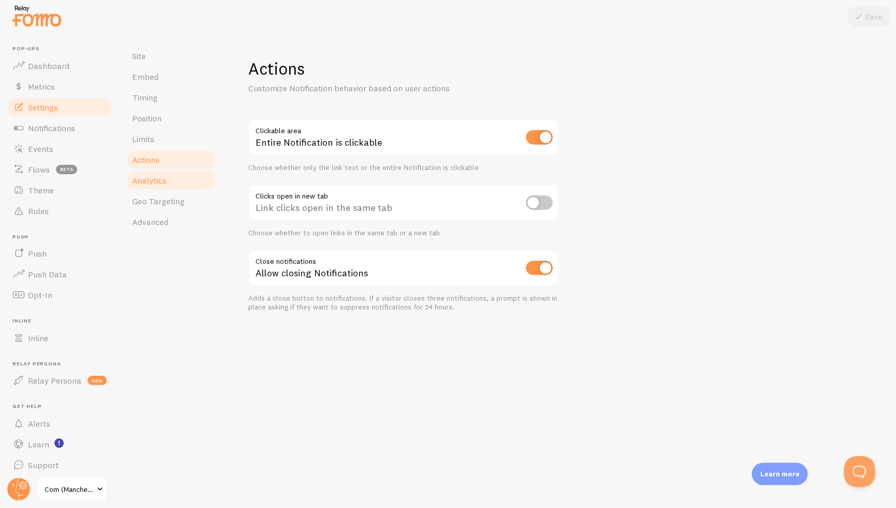
click at [166, 183] on span "Analytics" at bounding box center [149, 180] width 34 height 10
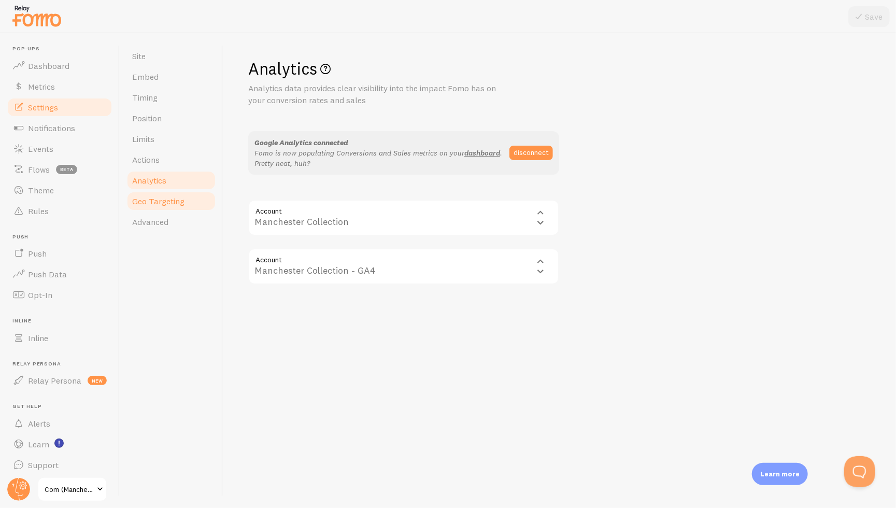
click at [164, 203] on span "Geo Targeting" at bounding box center [158, 201] width 52 height 10
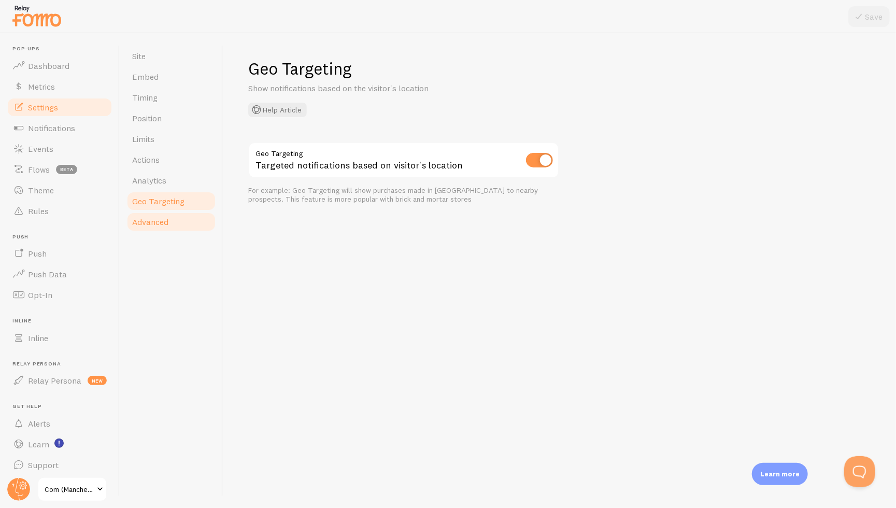
click at [160, 227] on link "Advanced" at bounding box center [171, 221] width 91 height 21
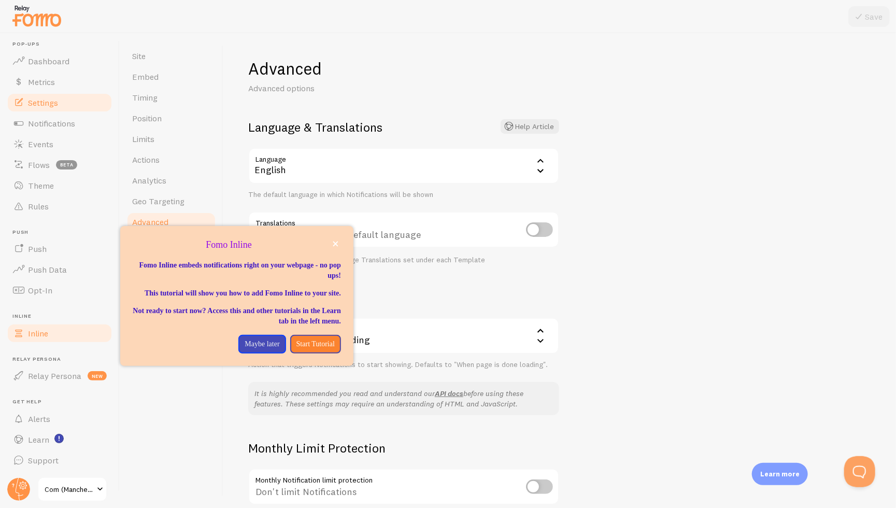
click at [23, 329] on span at bounding box center [18, 333] width 12 height 12
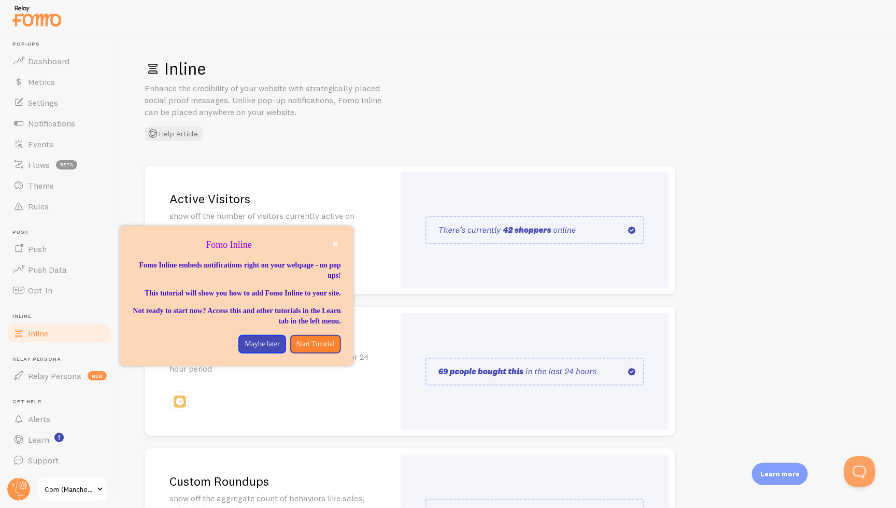
click at [291, 80] on div "Inline Enhance the credibility of your website with strategically placed social…" at bounding box center [508, 99] width 727 height 83
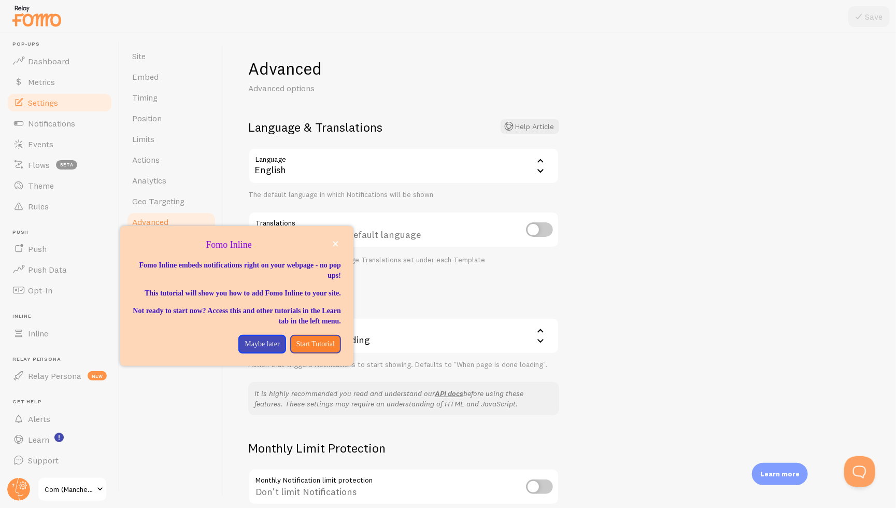
click at [646, 240] on div "Advanced Advanced options Language & Translations Help Article Language en Engl…" at bounding box center [559, 270] width 673 height 475
